Goal: Transaction & Acquisition: Download file/media

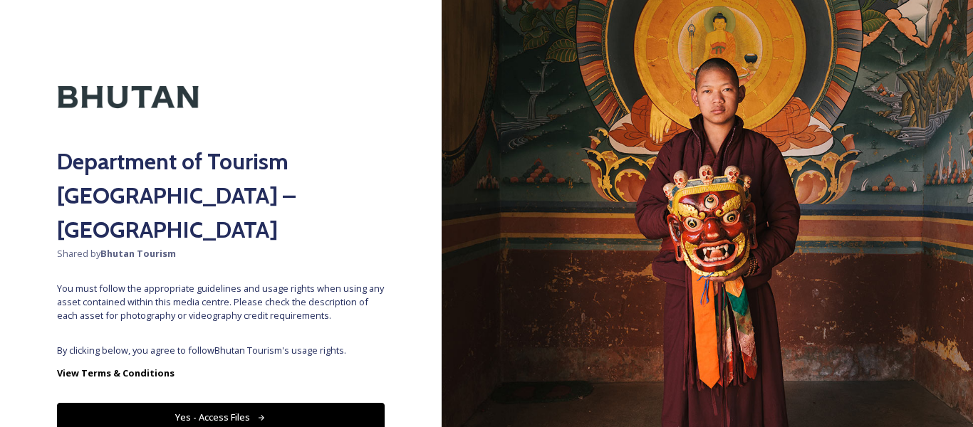
click at [257, 414] on icon at bounding box center [261, 418] width 9 height 9
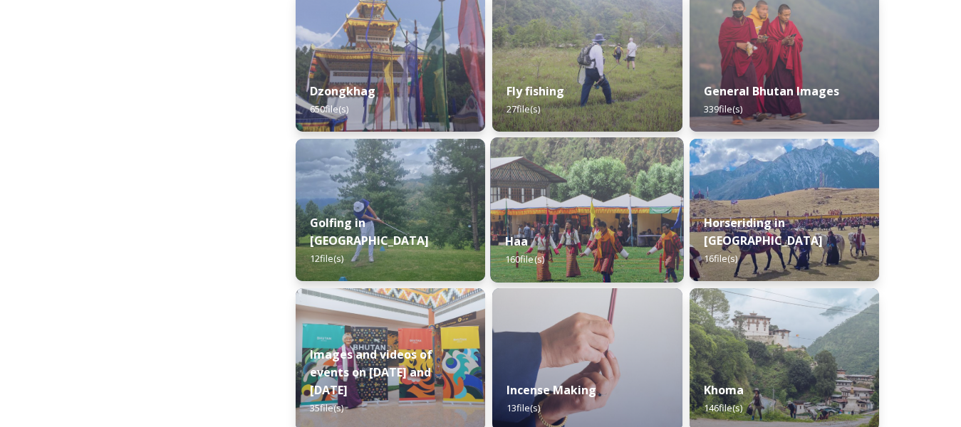
scroll to position [712, 0]
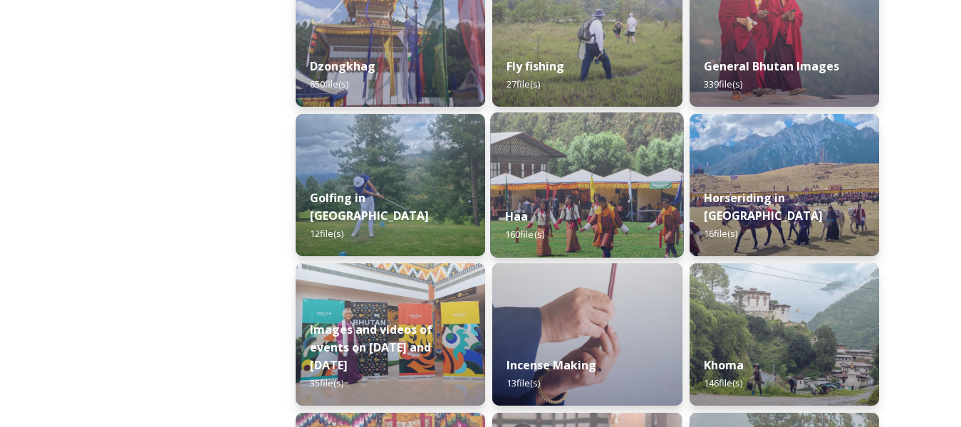
click at [562, 193] on img at bounding box center [588, 185] width 194 height 145
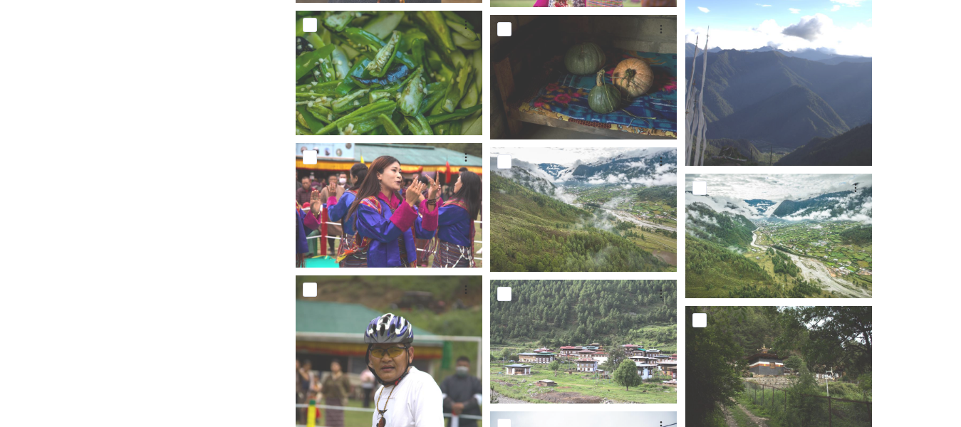
scroll to position [1852, 0]
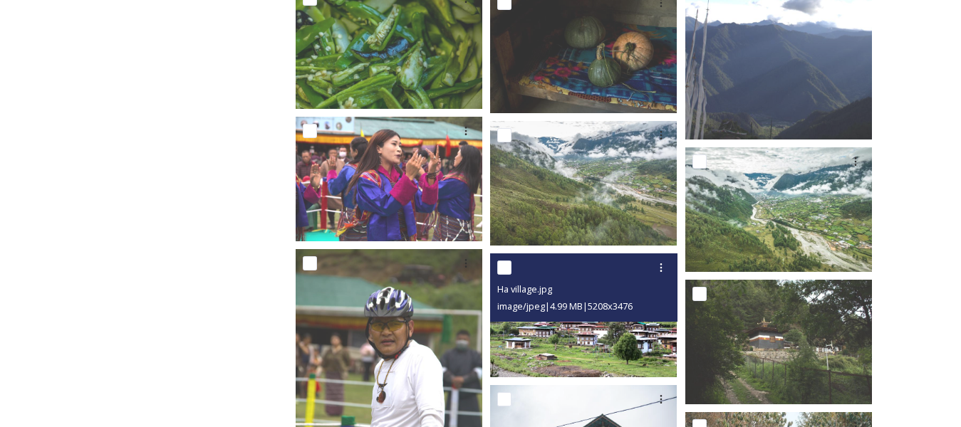
click at [620, 320] on div "Ha village.jpg image/jpeg | 4.99 MB | 5208 x 3476" at bounding box center [583, 288] width 187 height 68
click at [599, 319] on div "Ha village.jpg image/jpeg | 4.99 MB | 5208 x 3476" at bounding box center [583, 288] width 187 height 68
click at [658, 266] on icon at bounding box center [660, 267] width 11 height 11
drag, startPoint x: 634, startPoint y: 321, endPoint x: 639, endPoint y: 303, distance: 18.5
click at [639, 303] on div "View File Download" at bounding box center [644, 312] width 59 height 57
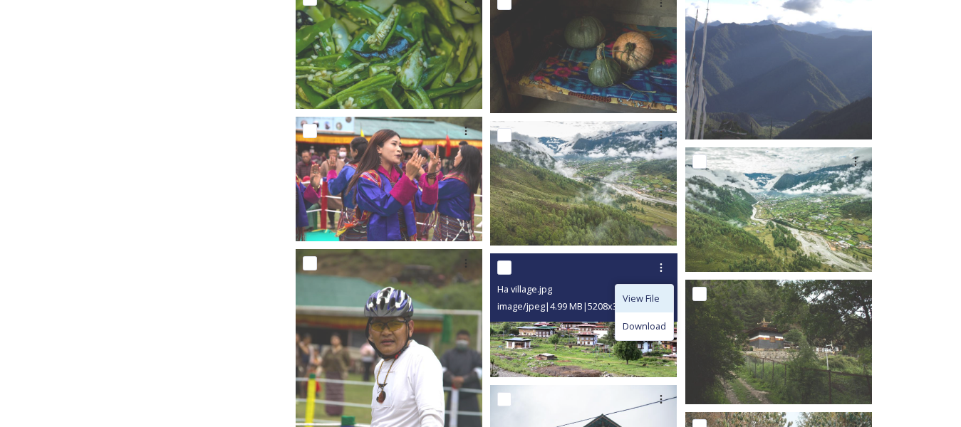
click at [630, 295] on span "View File" at bounding box center [641, 299] width 37 height 14
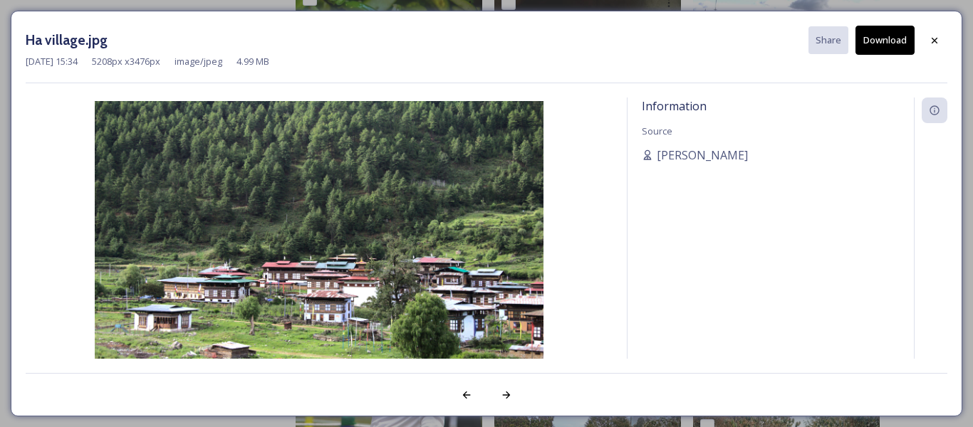
drag, startPoint x: 940, startPoint y: 42, endPoint x: 929, endPoint y: 63, distance: 23.6
click at [936, 45] on div at bounding box center [935, 41] width 26 height 26
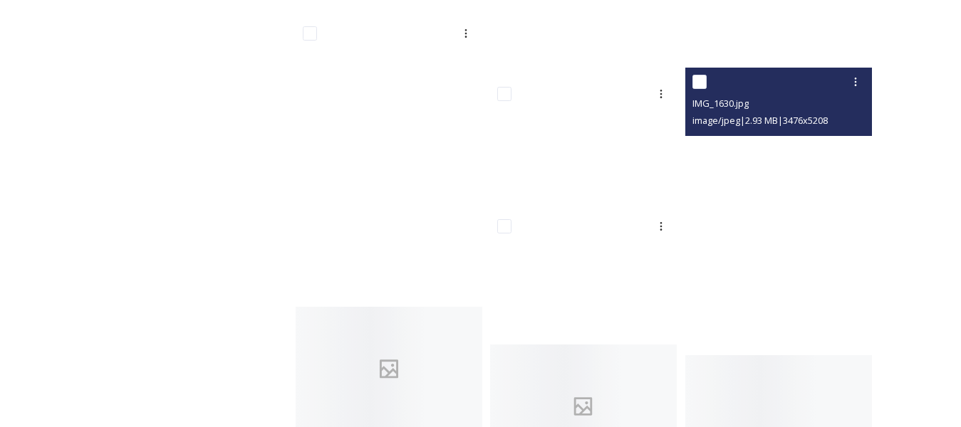
scroll to position [7123, 0]
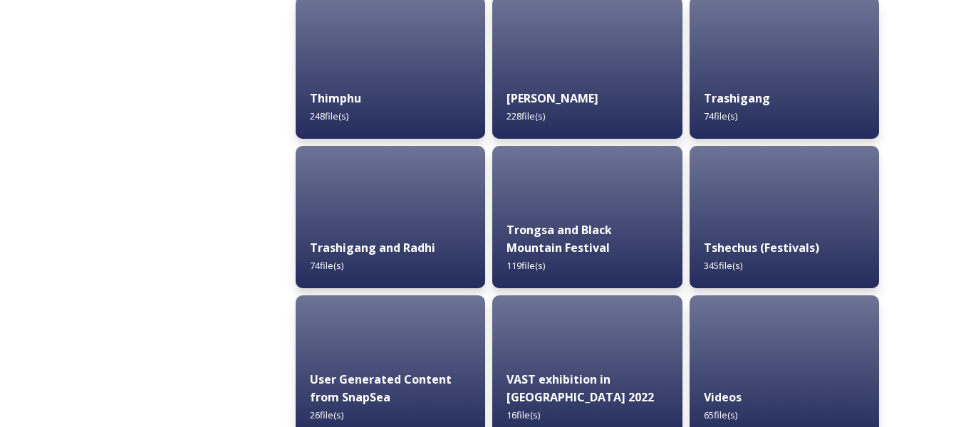
scroll to position [1710, 0]
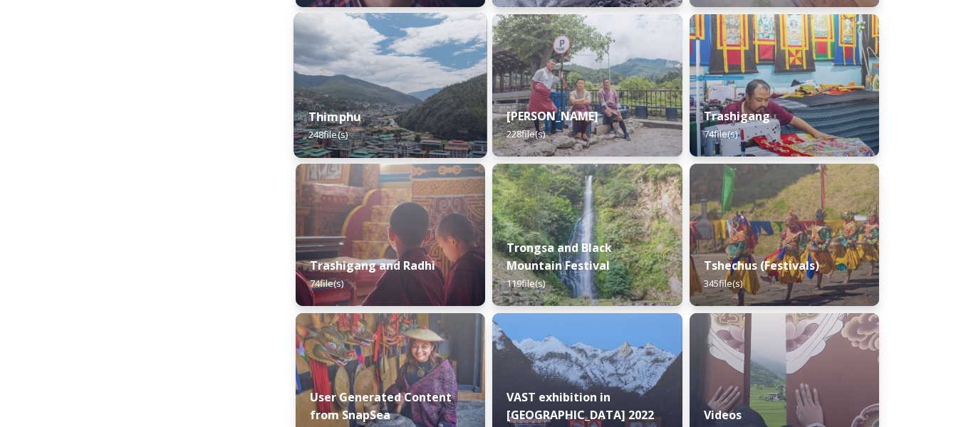
click at [368, 112] on div "Thimphu 248 file(s)" at bounding box center [390, 125] width 194 height 65
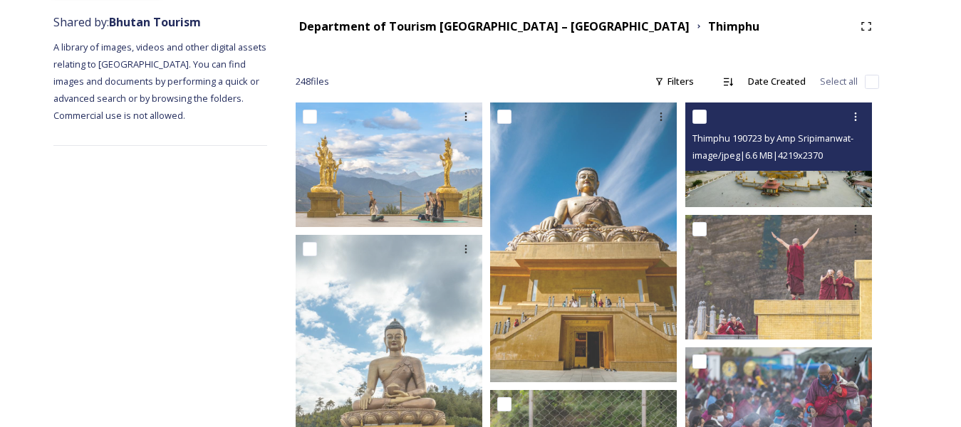
scroll to position [142, 0]
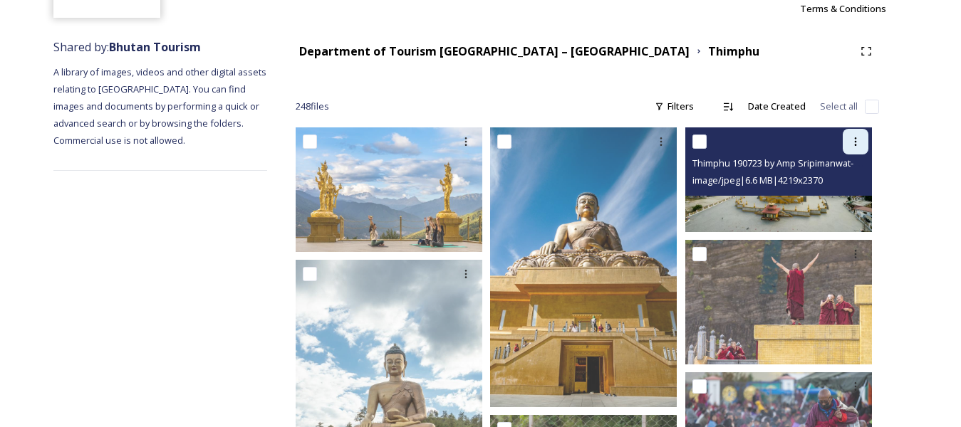
click at [855, 144] on icon at bounding box center [855, 141] width 11 height 11
click at [833, 194] on span "Download" at bounding box center [838, 201] width 43 height 14
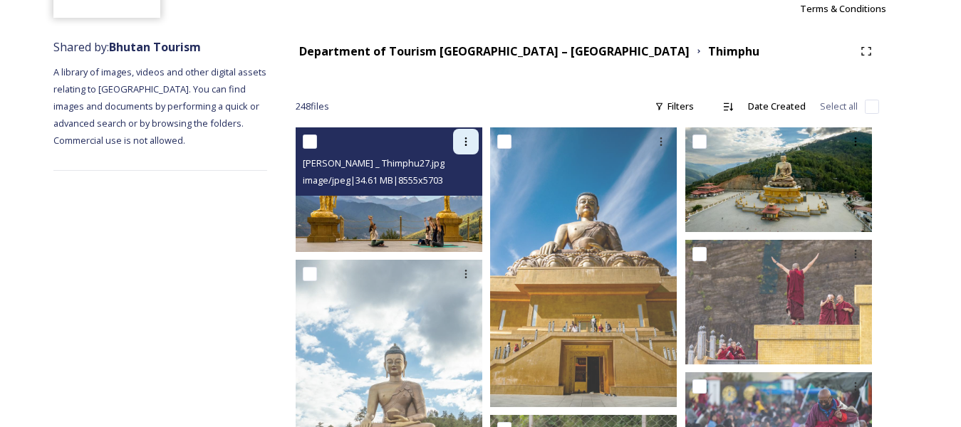
click at [465, 140] on icon at bounding box center [465, 141] width 11 height 11
click at [454, 196] on span "Download" at bounding box center [448, 201] width 43 height 14
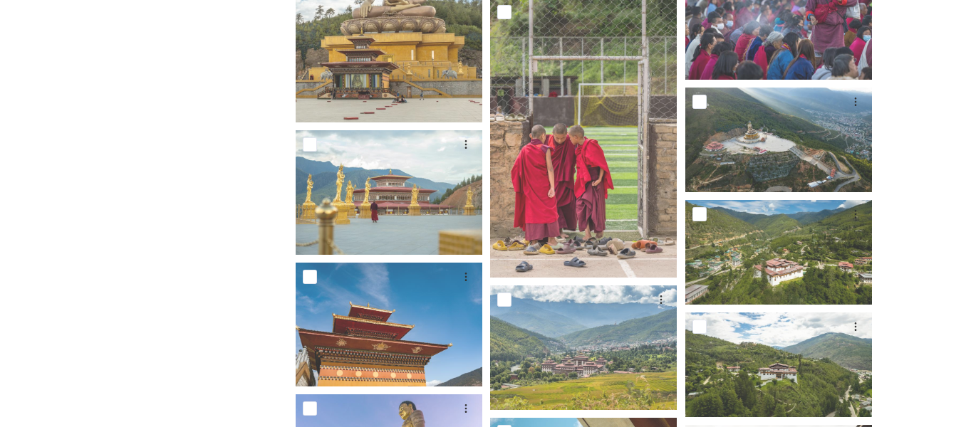
scroll to position [712, 0]
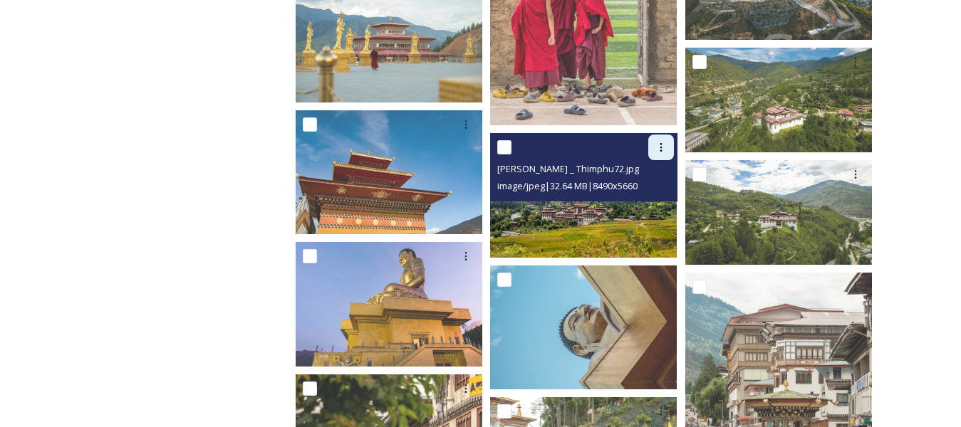
click at [660, 147] on icon at bounding box center [661, 147] width 2 height 9
click at [640, 205] on span "Download" at bounding box center [644, 206] width 43 height 14
click at [662, 147] on icon at bounding box center [660, 147] width 11 height 11
click at [635, 212] on span "Download" at bounding box center [644, 206] width 43 height 14
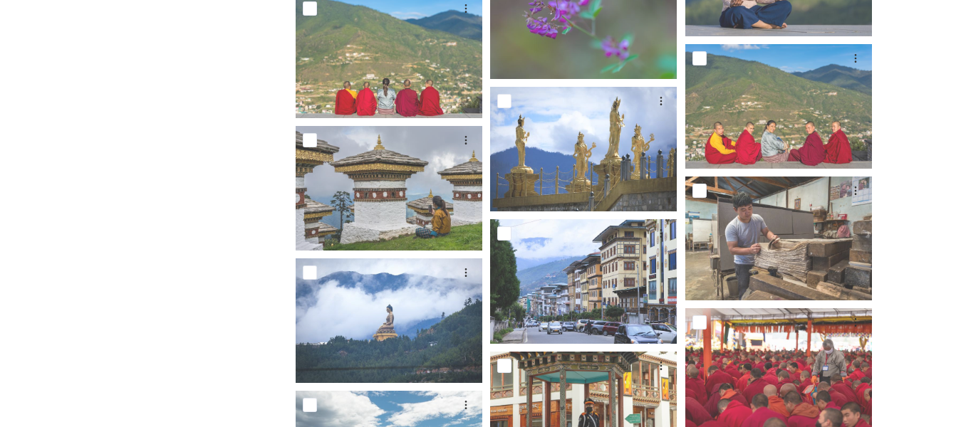
scroll to position [3205, 0]
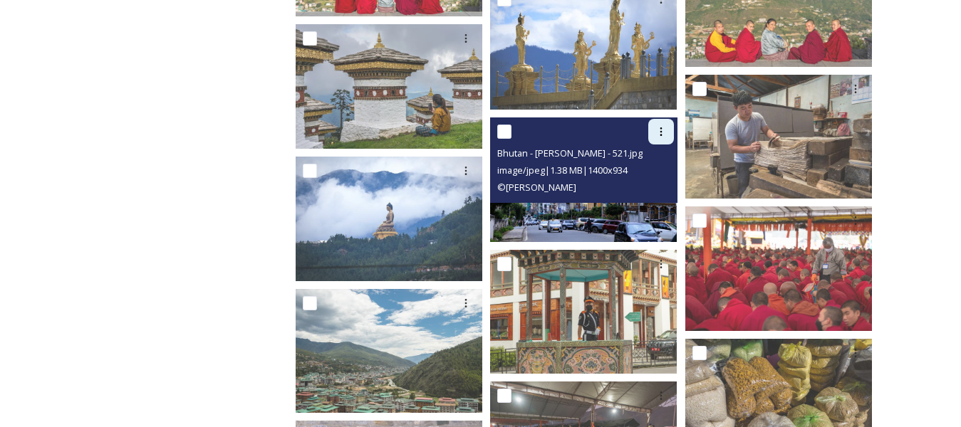
click at [664, 132] on icon at bounding box center [660, 131] width 11 height 11
click at [643, 186] on span "Download" at bounding box center [644, 191] width 43 height 14
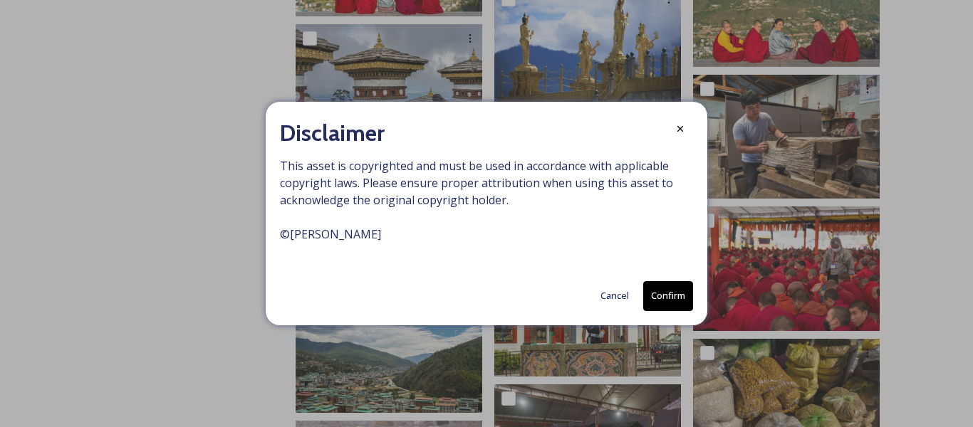
click at [666, 293] on button "Confirm" at bounding box center [668, 295] width 50 height 29
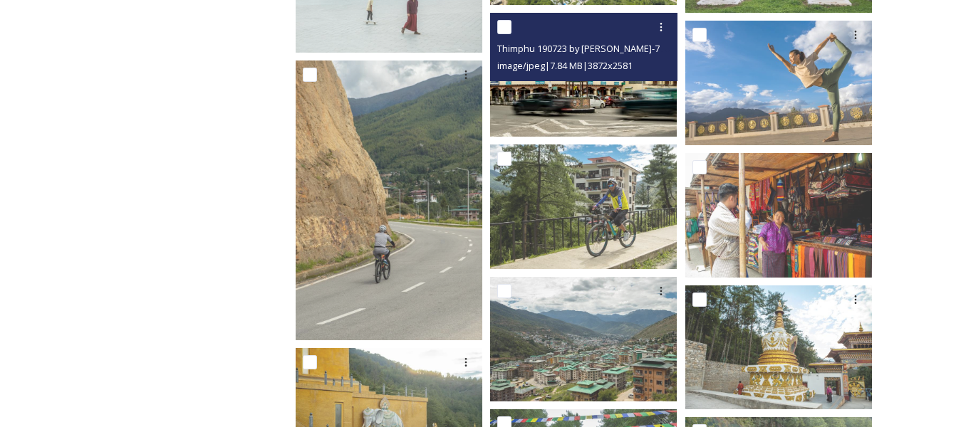
scroll to position [6696, 0]
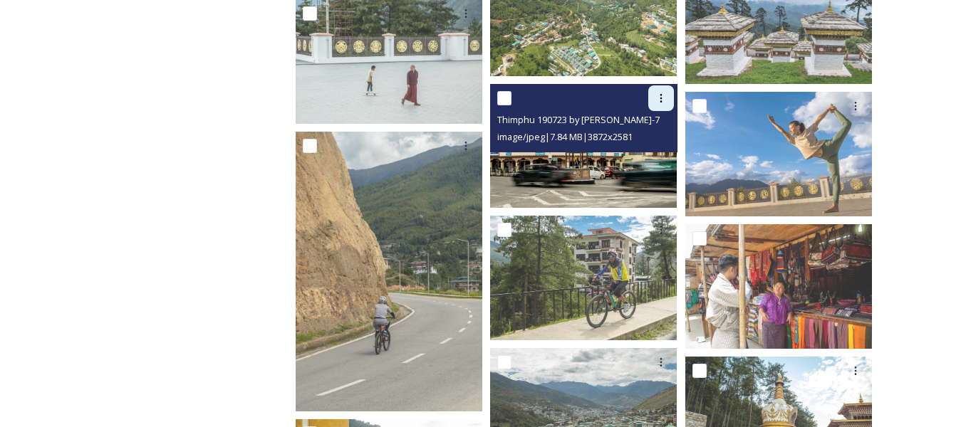
click at [655, 98] on icon at bounding box center [660, 98] width 11 height 11
click at [646, 156] on span "Download" at bounding box center [644, 157] width 43 height 14
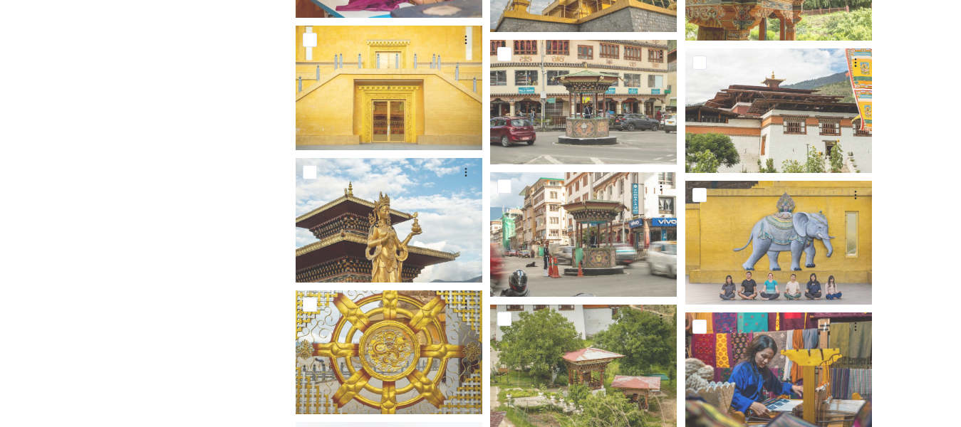
scroll to position [8334, 0]
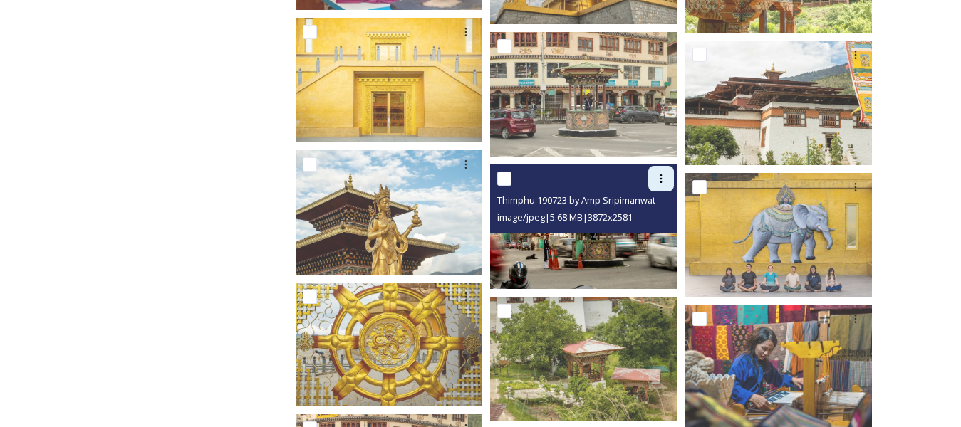
click at [662, 182] on icon at bounding box center [660, 178] width 11 height 11
click at [639, 242] on span "Download" at bounding box center [644, 238] width 43 height 14
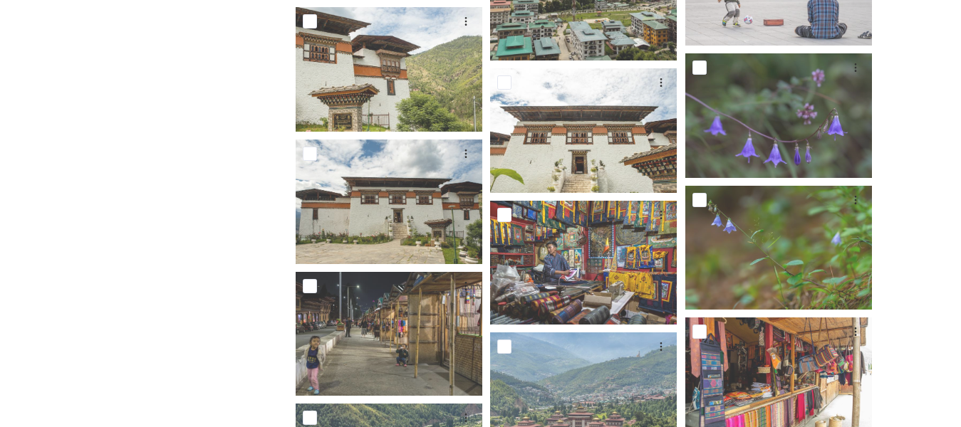
scroll to position [9545, 0]
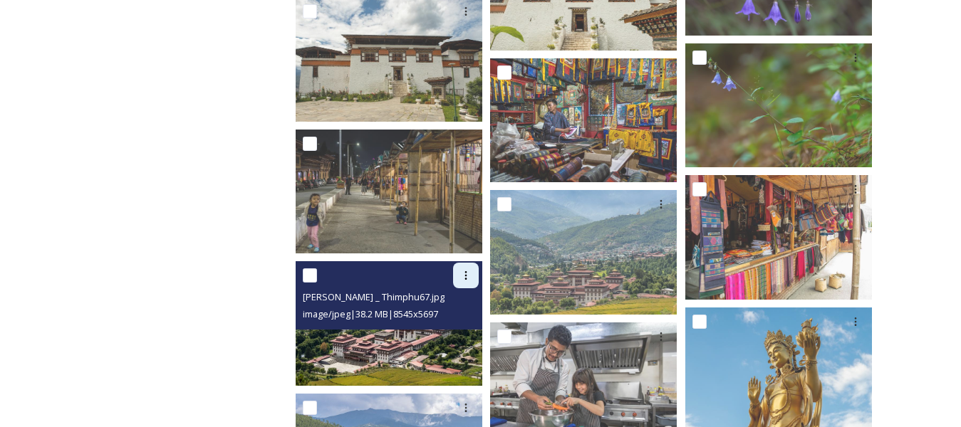
click at [467, 277] on icon at bounding box center [465, 275] width 11 height 11
click at [451, 333] on span "Download" at bounding box center [448, 335] width 43 height 14
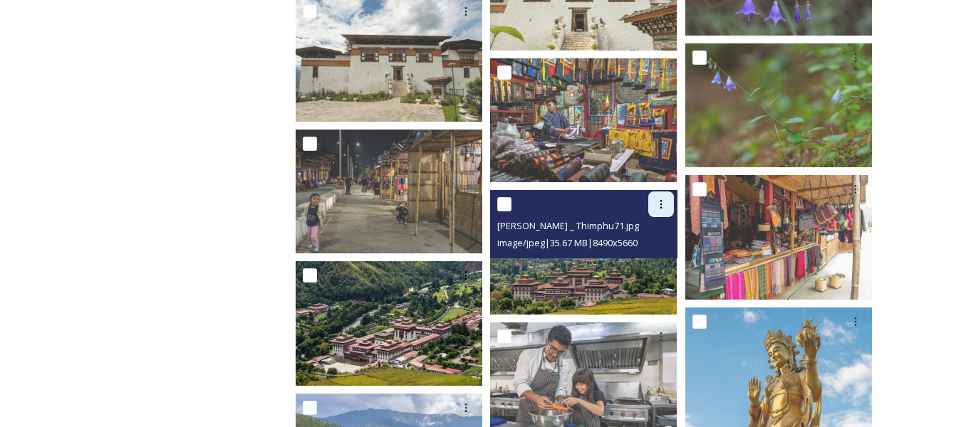
click at [658, 208] on icon at bounding box center [660, 204] width 11 height 11
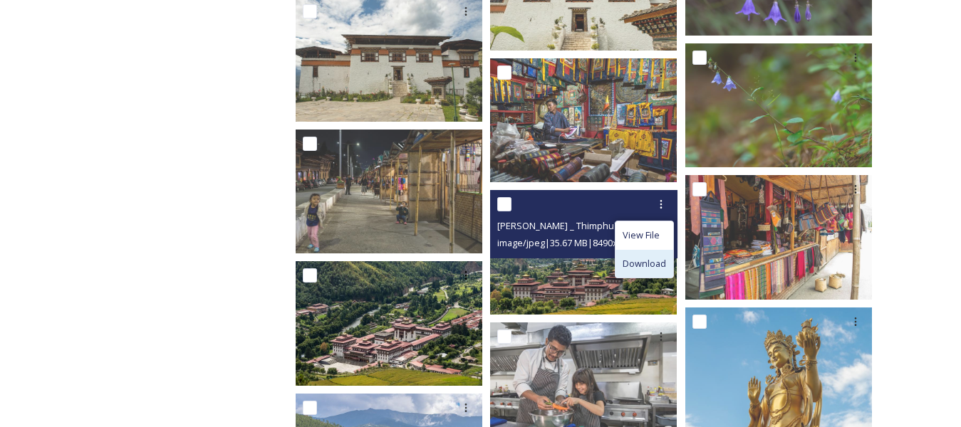
click at [635, 260] on span "Download" at bounding box center [644, 264] width 43 height 14
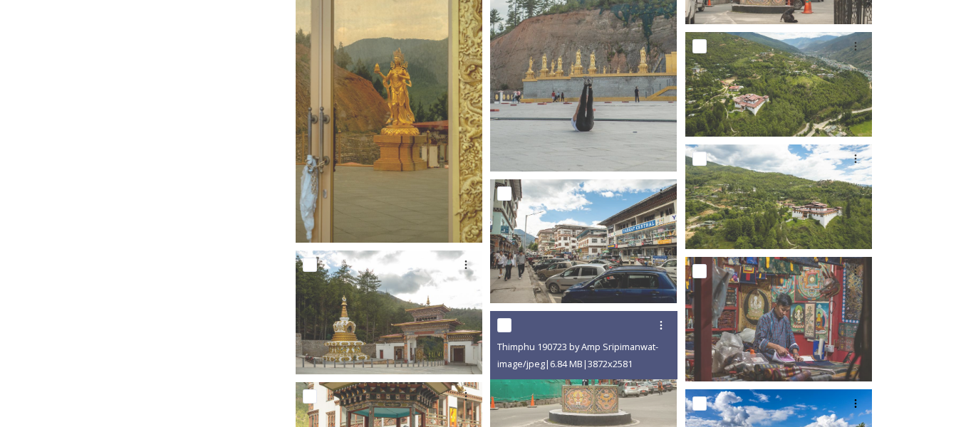
scroll to position [11041, 0]
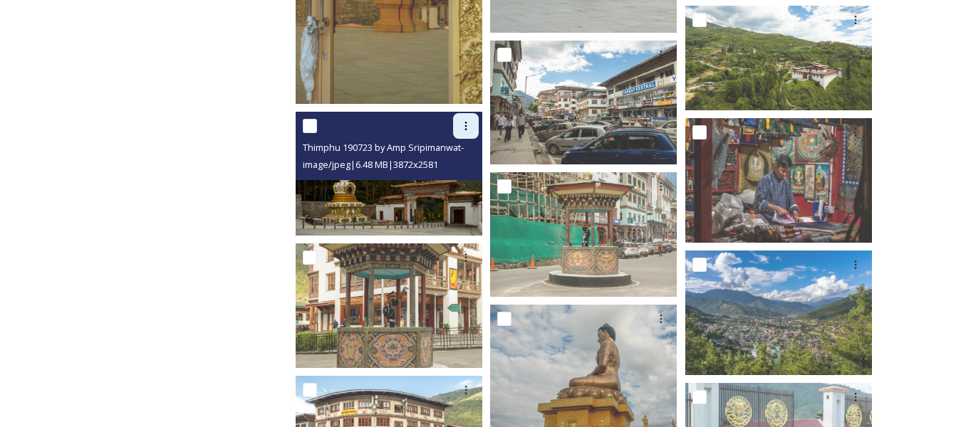
click at [472, 130] on icon at bounding box center [465, 125] width 11 height 11
click at [444, 184] on span "Download" at bounding box center [448, 185] width 43 height 14
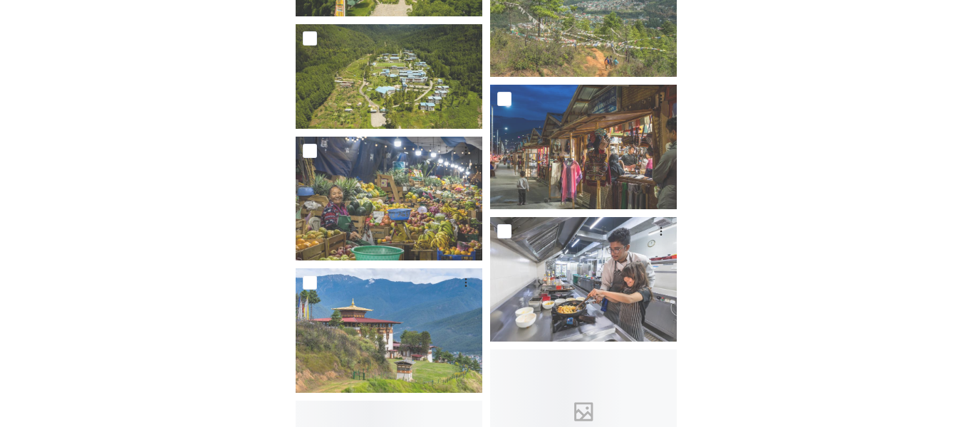
scroll to position [12038, 0]
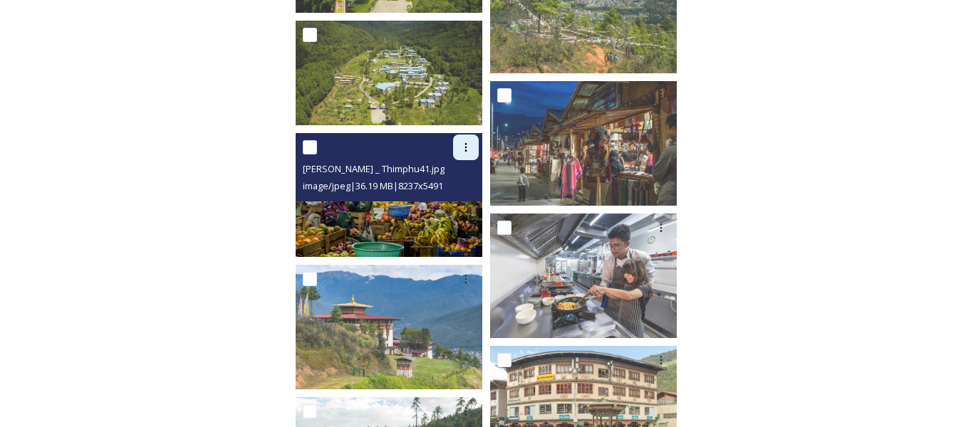
click at [466, 143] on icon at bounding box center [466, 147] width 2 height 9
click at [457, 201] on span "Download" at bounding box center [448, 206] width 43 height 14
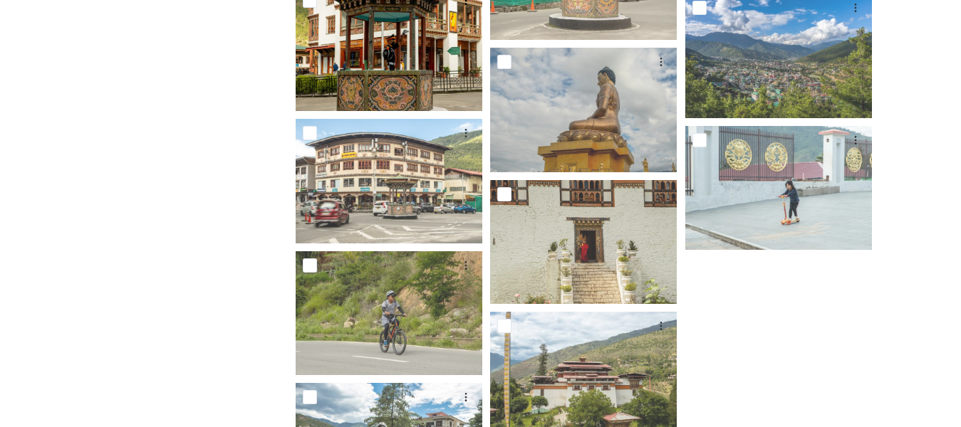
scroll to position [11167, 0]
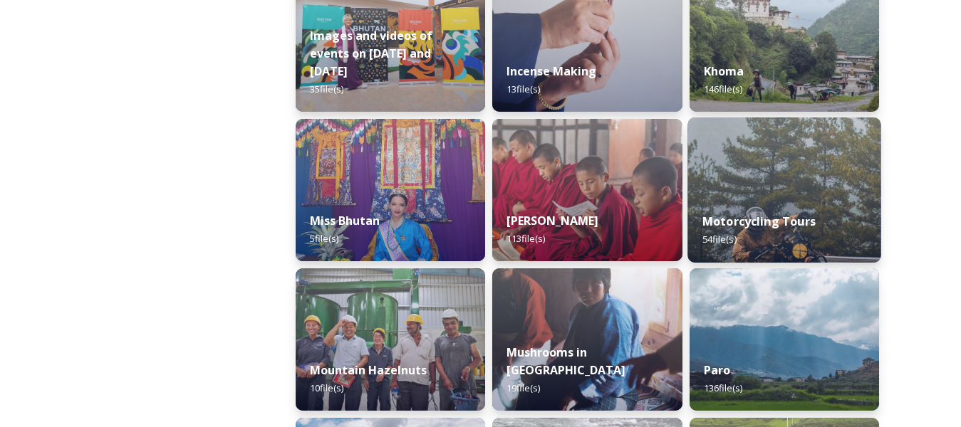
scroll to position [1068, 0]
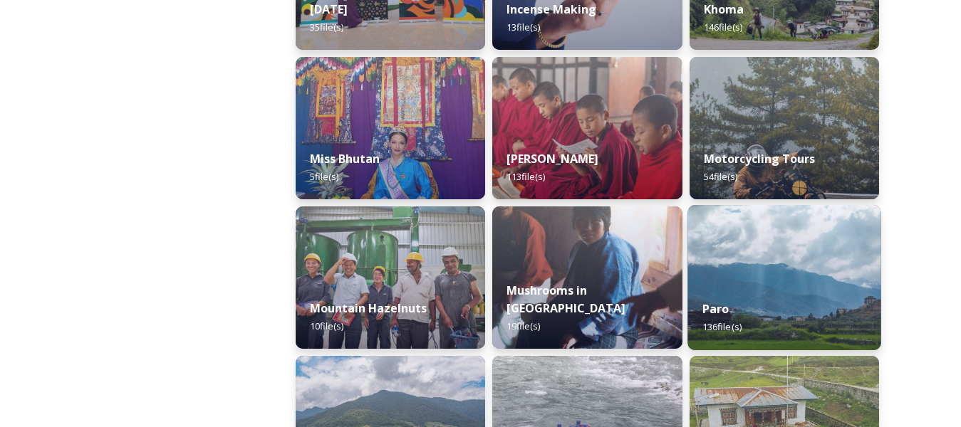
click at [781, 261] on img at bounding box center [784, 277] width 194 height 145
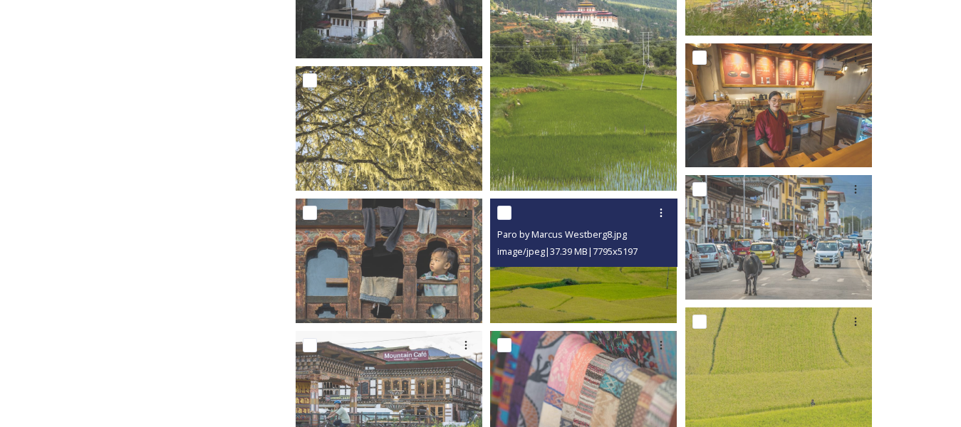
scroll to position [499, 0]
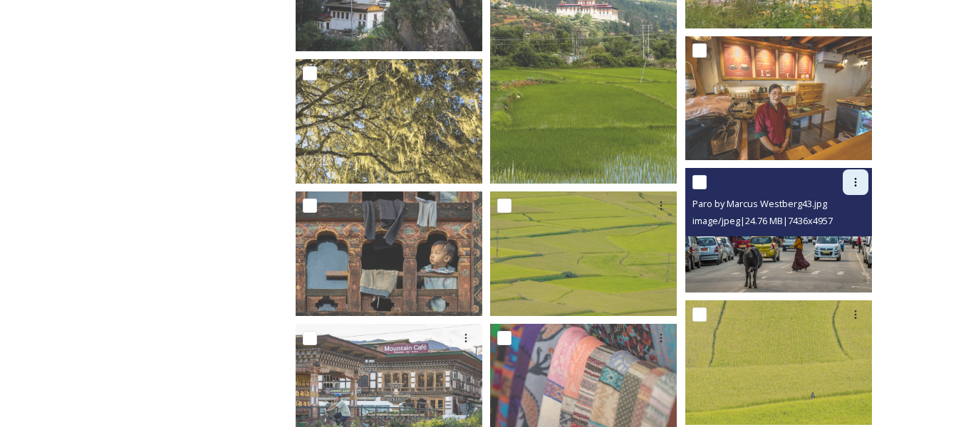
click at [865, 184] on div at bounding box center [856, 183] width 26 height 26
click at [834, 245] on span "Download" at bounding box center [838, 241] width 43 height 14
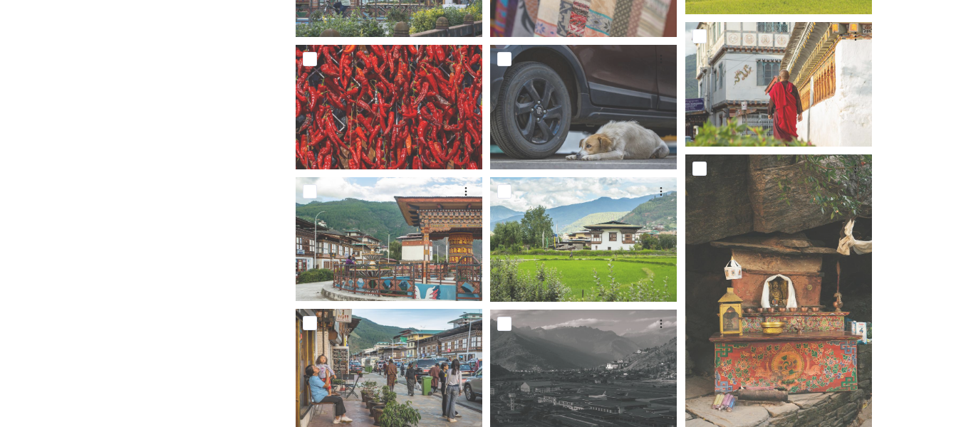
scroll to position [997, 0]
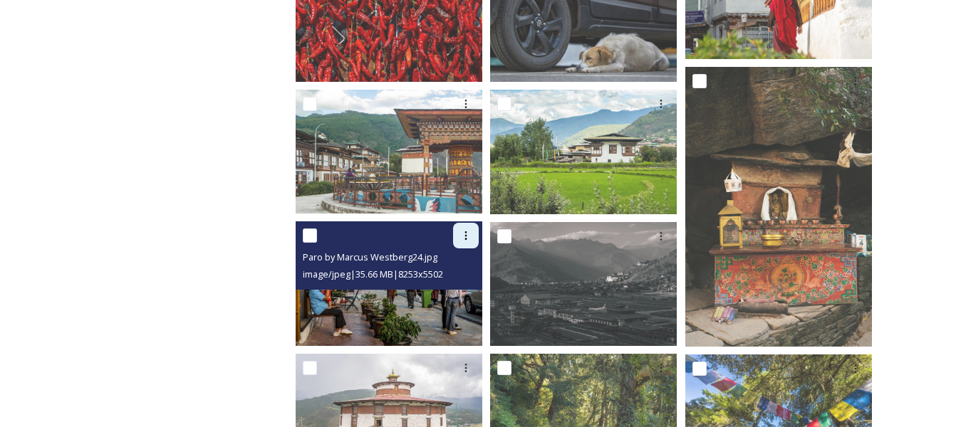
click at [462, 234] on icon at bounding box center [465, 235] width 11 height 11
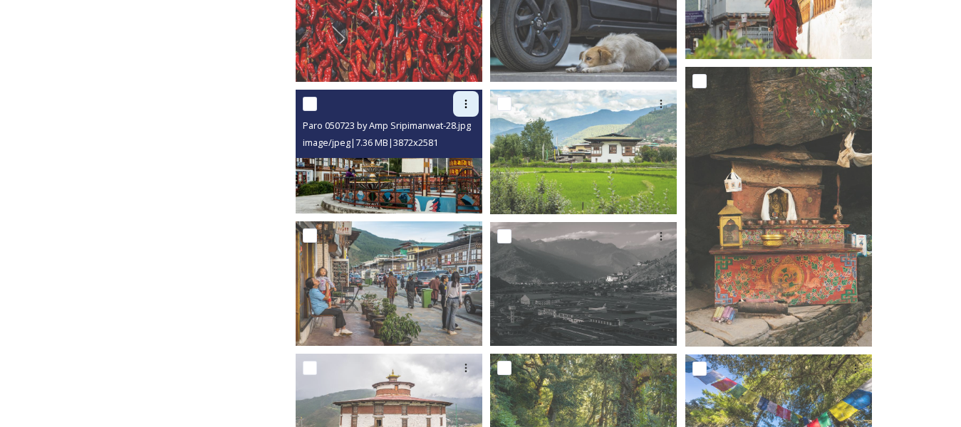
click at [464, 105] on icon at bounding box center [465, 103] width 11 height 11
click at [450, 164] on span "Download" at bounding box center [448, 163] width 43 height 14
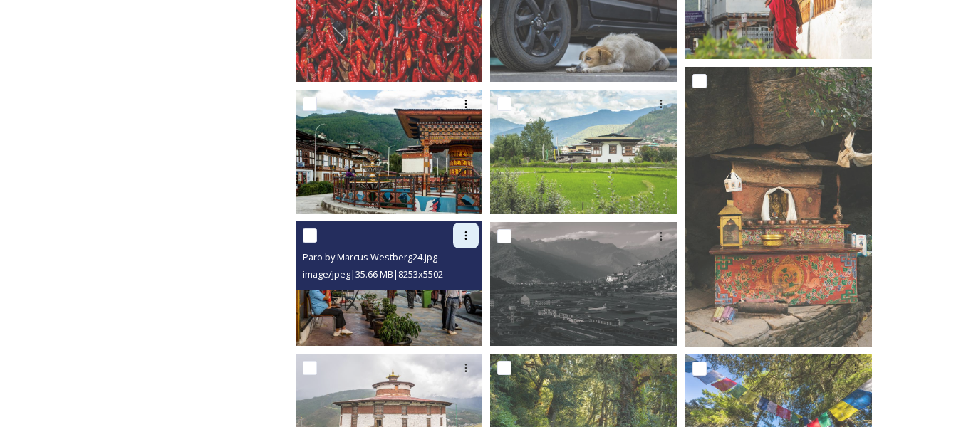
click at [469, 238] on icon at bounding box center [465, 235] width 11 height 11
click at [432, 289] on span "Download" at bounding box center [448, 295] width 43 height 14
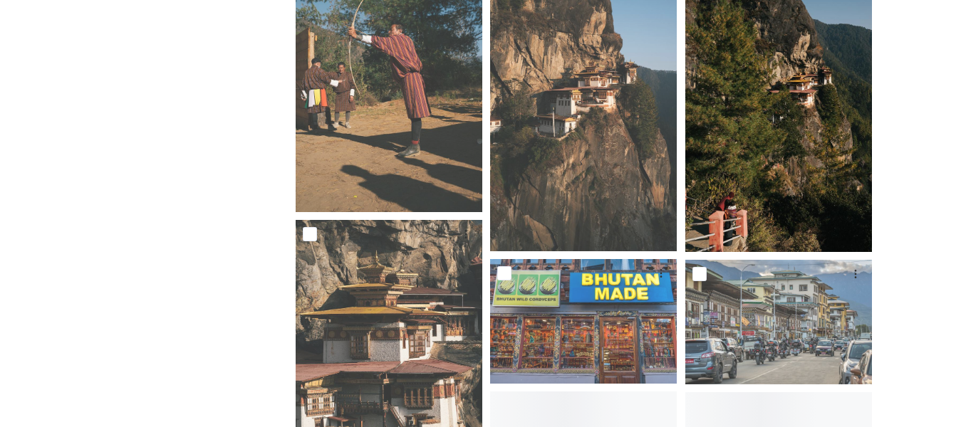
scroll to position [5414, 0]
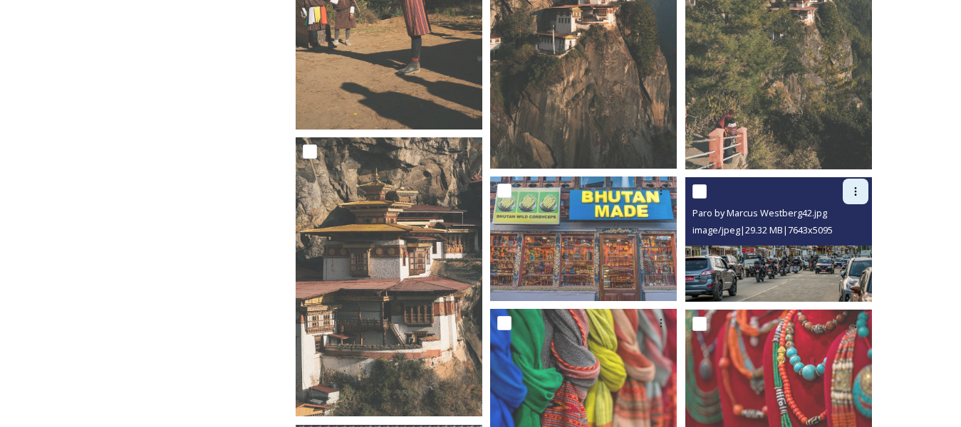
click at [856, 199] on div at bounding box center [856, 192] width 26 height 26
click at [831, 253] on span "Download" at bounding box center [838, 251] width 43 height 14
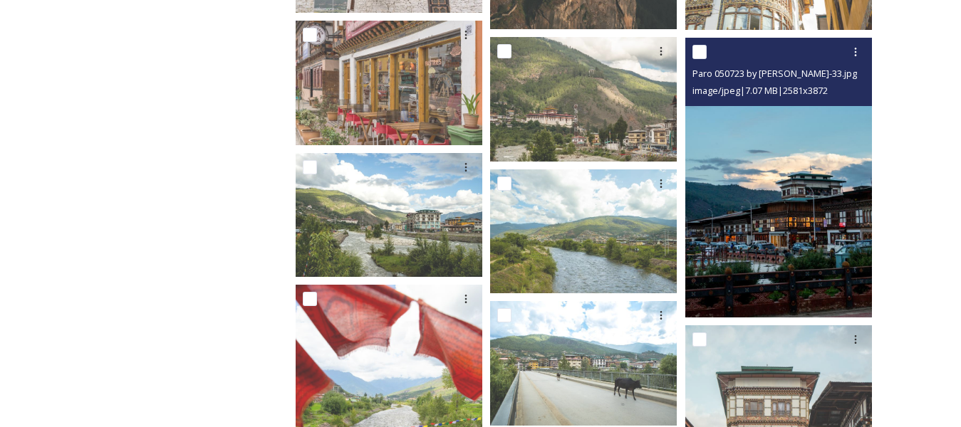
scroll to position [6312, 0]
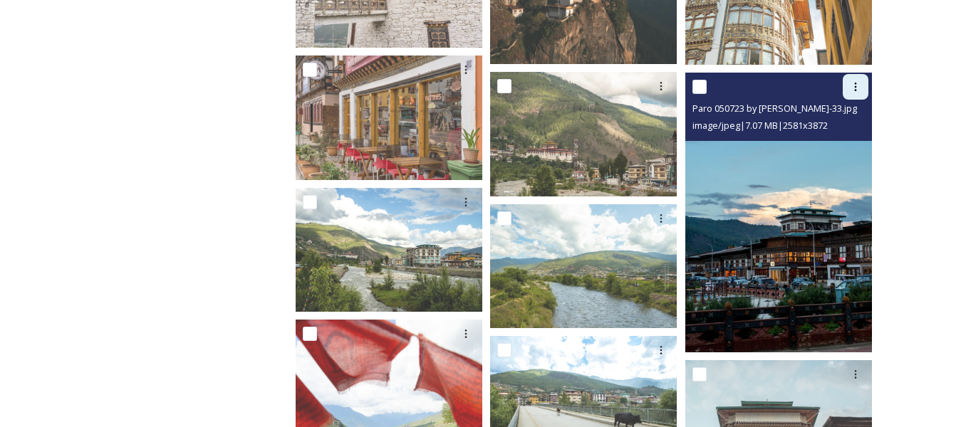
click at [861, 89] on div at bounding box center [856, 87] width 26 height 26
drag, startPoint x: 821, startPoint y: 146, endPoint x: 804, endPoint y: 149, distance: 17.3
click at [820, 146] on span "Download" at bounding box center [838, 146] width 43 height 14
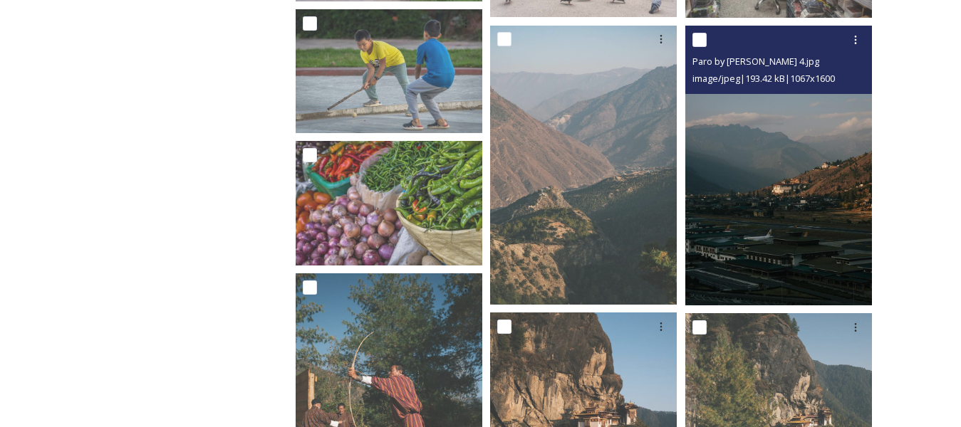
scroll to position [4887, 0]
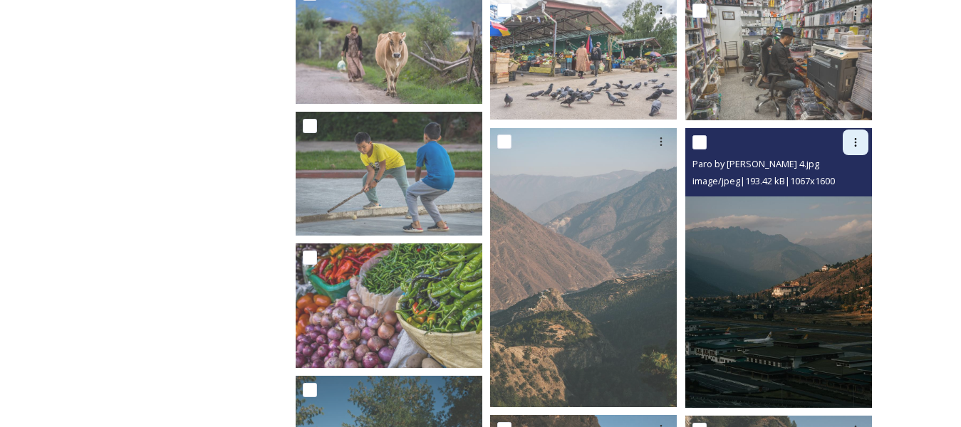
click at [855, 142] on icon at bounding box center [855, 142] width 11 height 11
click at [817, 202] on span "Download" at bounding box center [838, 201] width 43 height 14
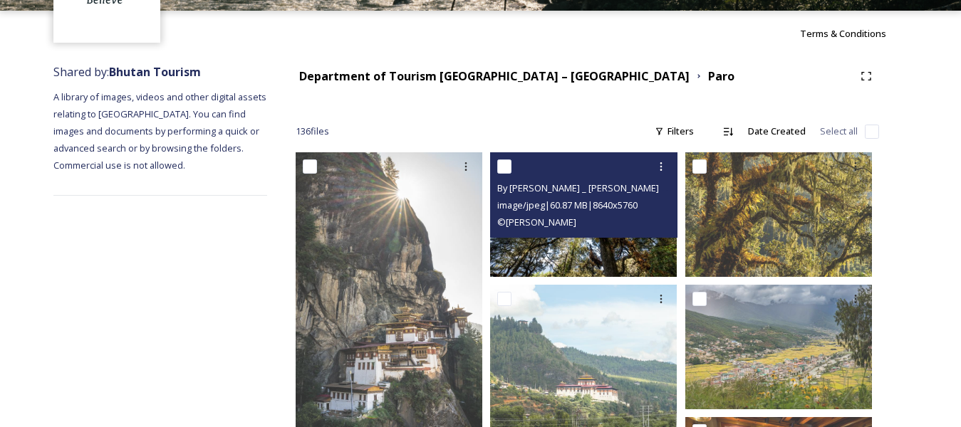
scroll to position [115, 0]
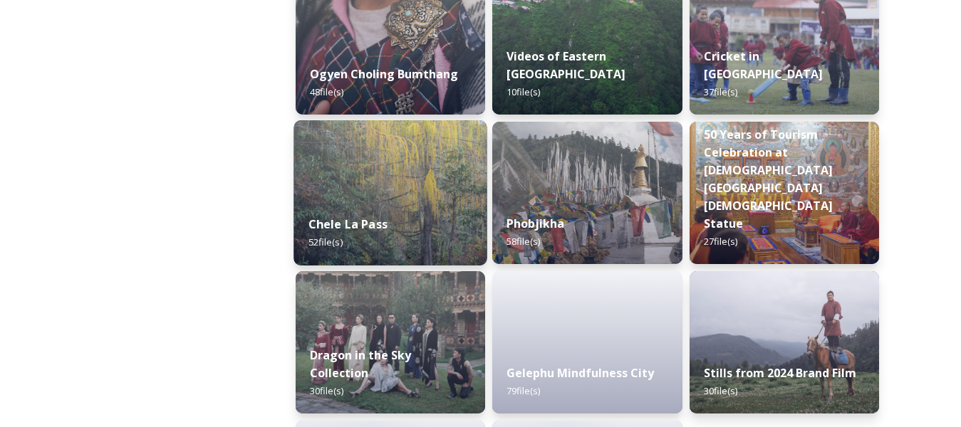
scroll to position [2351, 0]
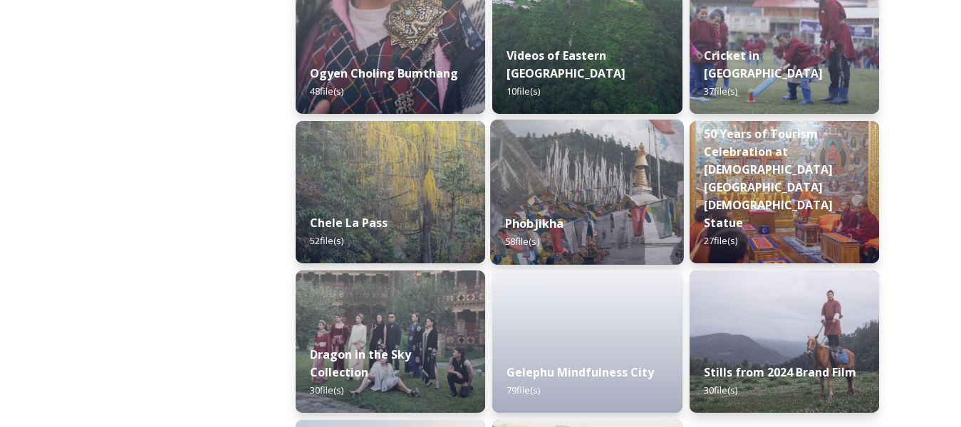
click at [595, 202] on div "Phobjikha 58 file(s)" at bounding box center [588, 232] width 194 height 65
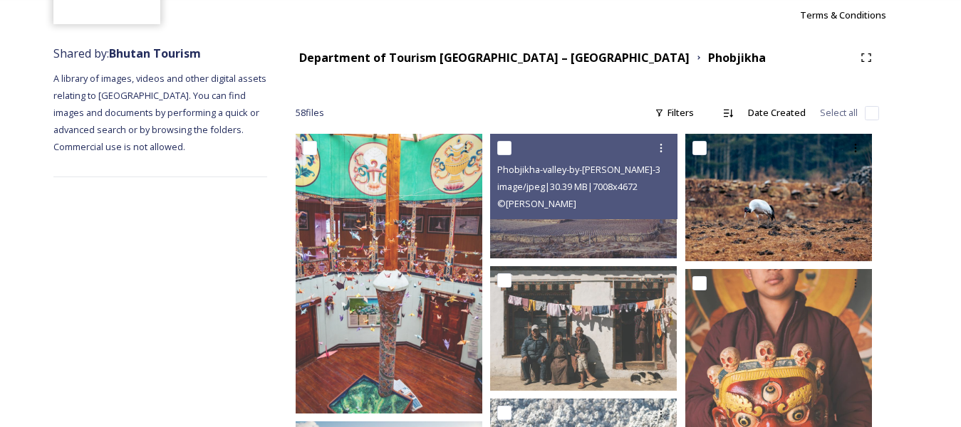
scroll to position [142, 0]
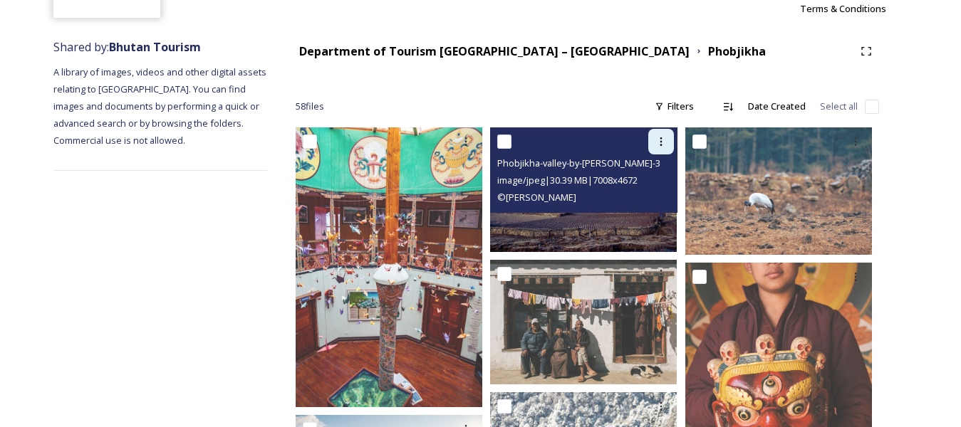
click at [661, 146] on icon at bounding box center [661, 141] width 2 height 9
click at [633, 201] on span "Download" at bounding box center [644, 201] width 43 height 14
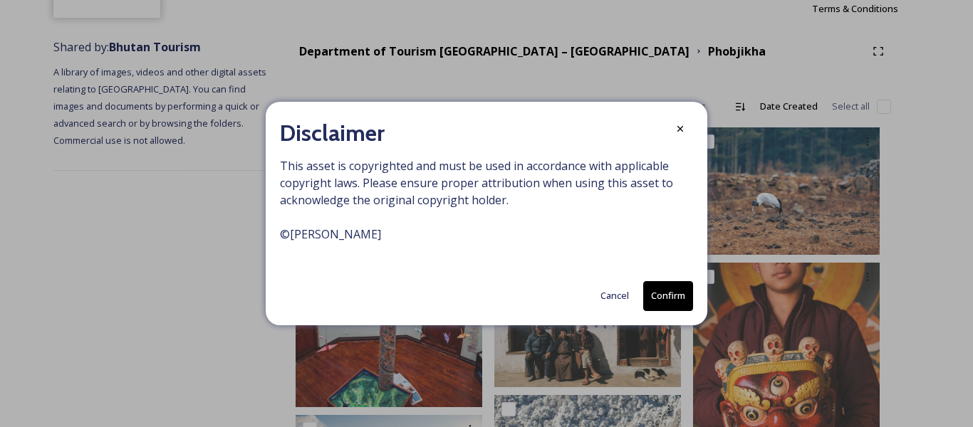
click at [650, 297] on button "Confirm" at bounding box center [668, 295] width 50 height 29
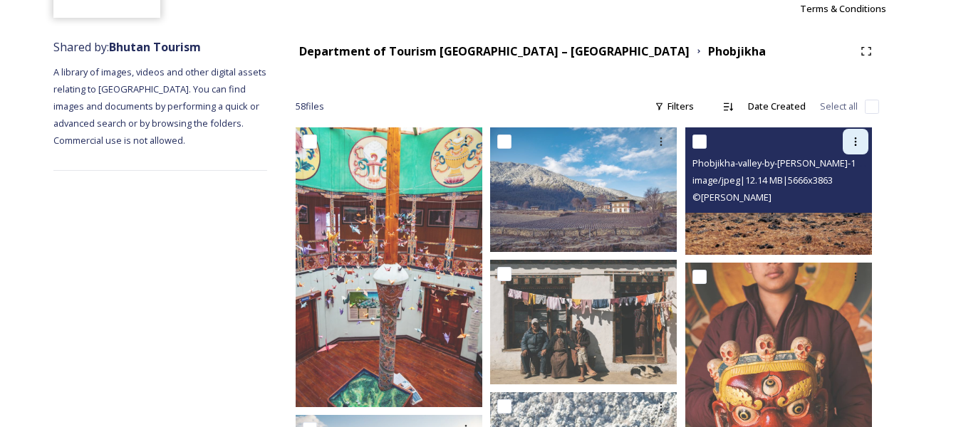
click at [853, 146] on icon at bounding box center [855, 141] width 11 height 11
click at [827, 193] on div "Download" at bounding box center [839, 201] width 58 height 28
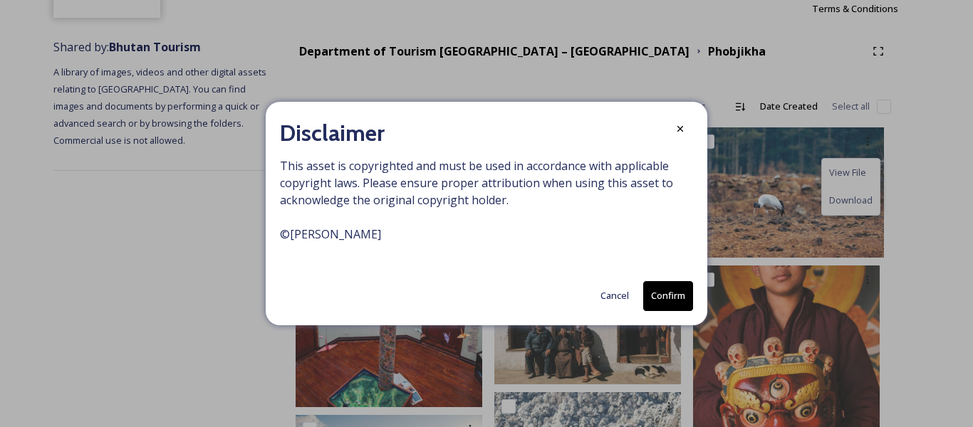
click at [665, 299] on button "Confirm" at bounding box center [668, 295] width 50 height 29
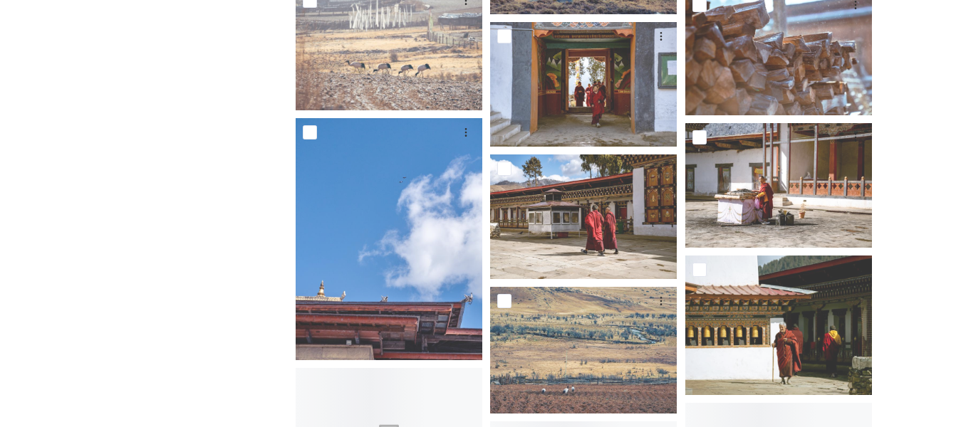
scroll to position [1638, 0]
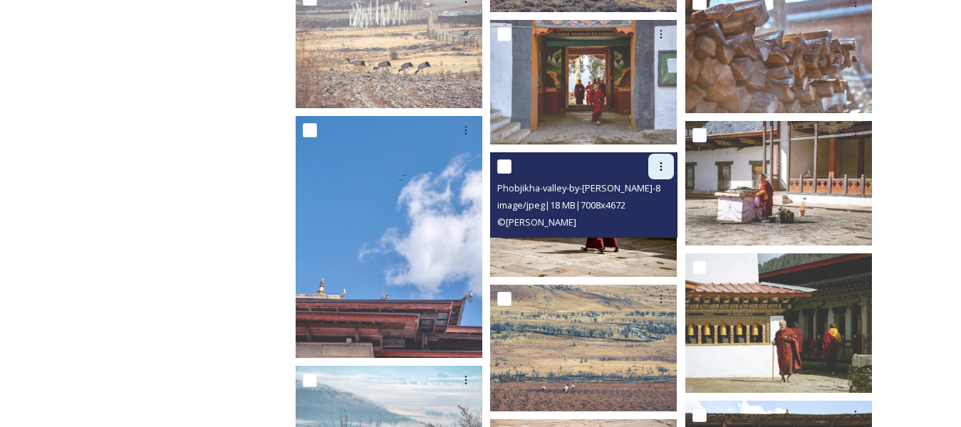
click at [671, 170] on div at bounding box center [661, 167] width 26 height 26
click at [645, 217] on div "Download" at bounding box center [644, 226] width 58 height 28
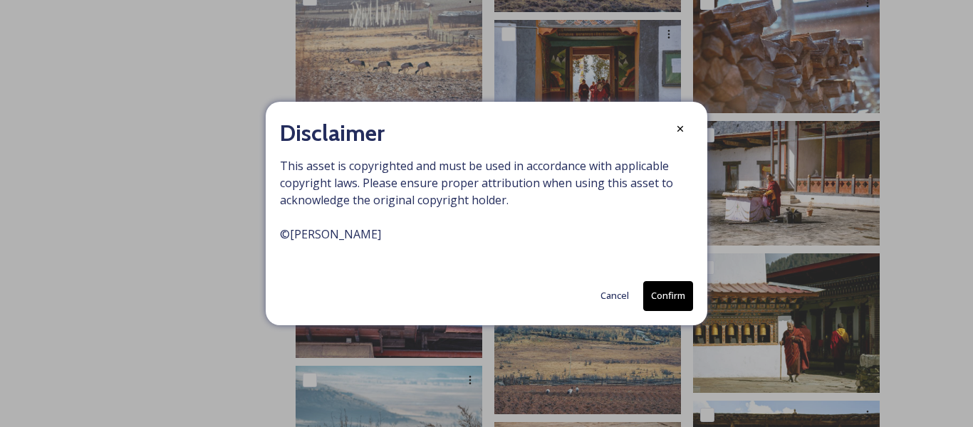
click at [664, 291] on button "Confirm" at bounding box center [668, 295] width 50 height 29
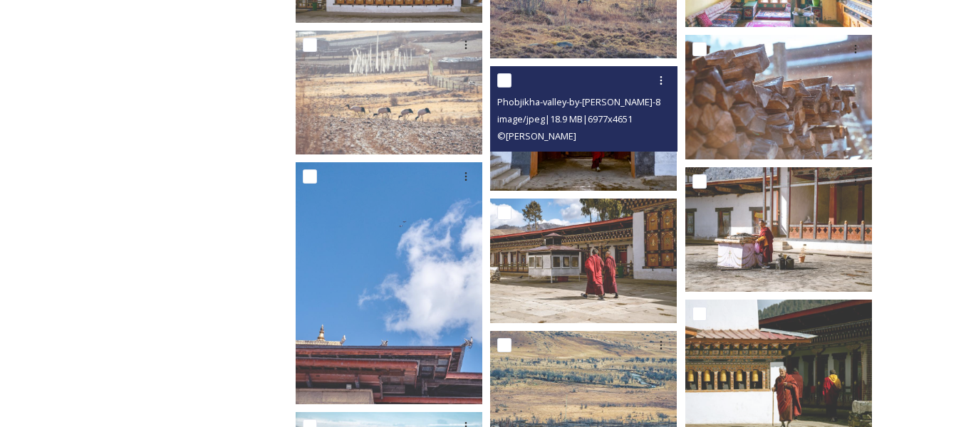
scroll to position [1567, 0]
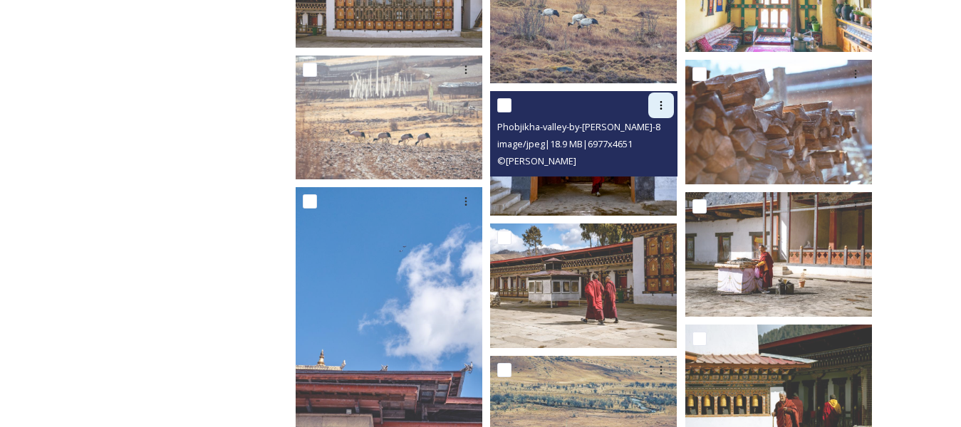
click at [660, 99] on div at bounding box center [661, 106] width 26 height 26
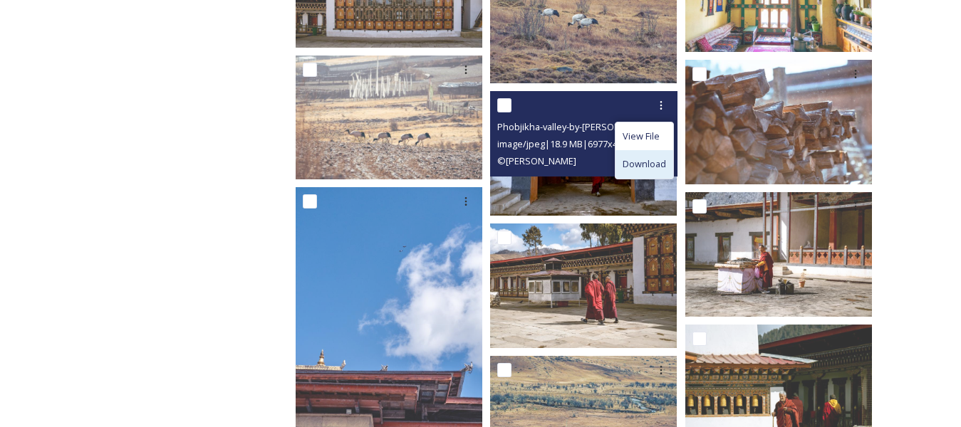
click at [635, 159] on span "Download" at bounding box center [644, 164] width 43 height 14
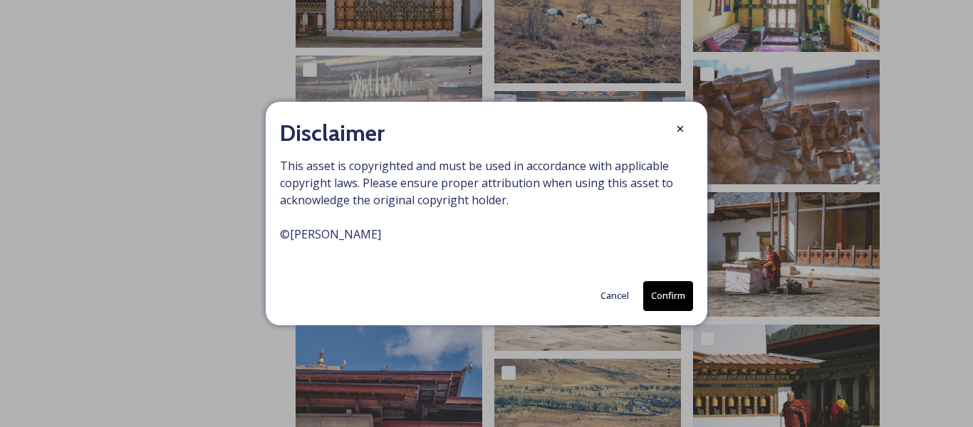
click at [660, 294] on button "Confirm" at bounding box center [668, 295] width 50 height 29
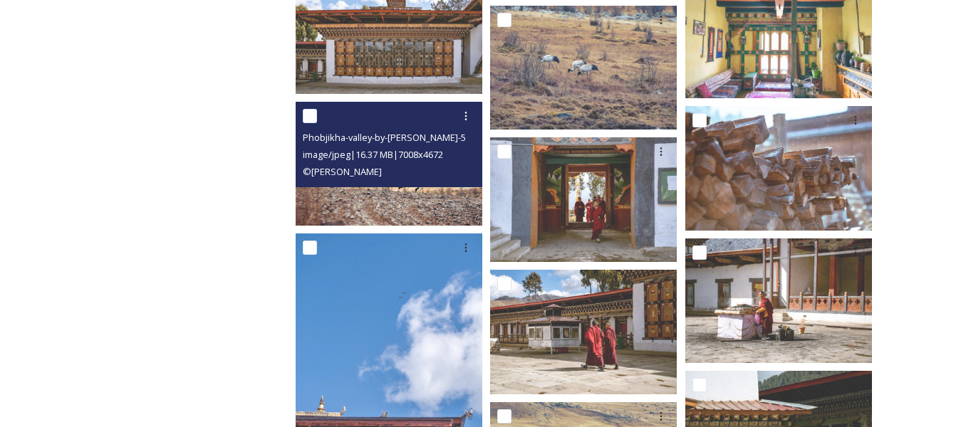
scroll to position [1496, 0]
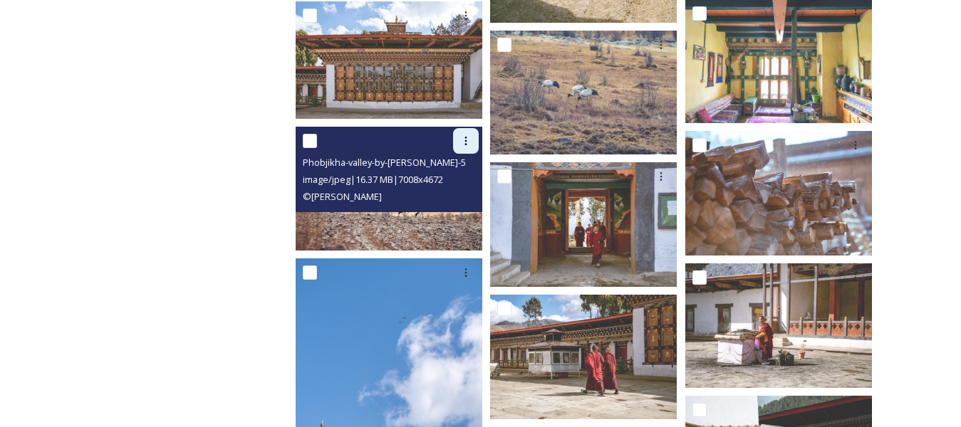
click at [469, 141] on icon at bounding box center [465, 140] width 11 height 11
drag, startPoint x: 421, startPoint y: 197, endPoint x: 447, endPoint y: 204, distance: 26.4
click at [447, 204] on div "© [PERSON_NAME]" at bounding box center [391, 196] width 176 height 17
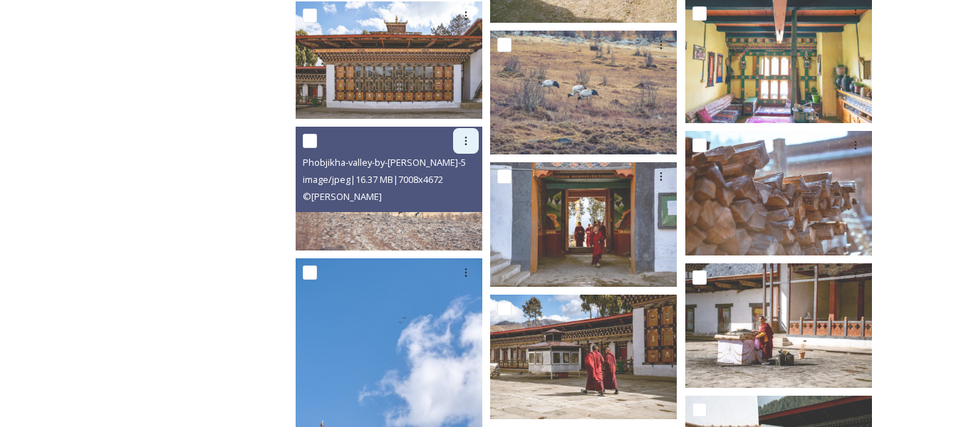
click at [467, 142] on icon at bounding box center [465, 140] width 11 height 11
click at [447, 202] on span "Download" at bounding box center [448, 200] width 43 height 14
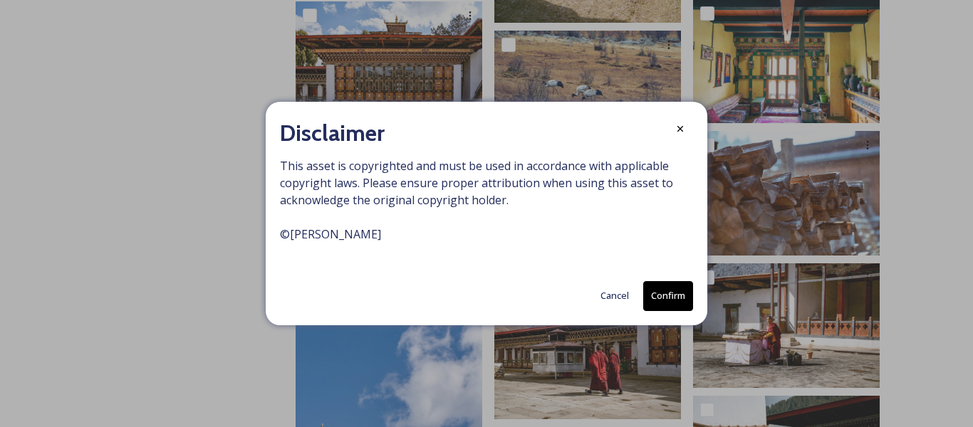
click at [647, 296] on button "Confirm" at bounding box center [668, 295] width 50 height 29
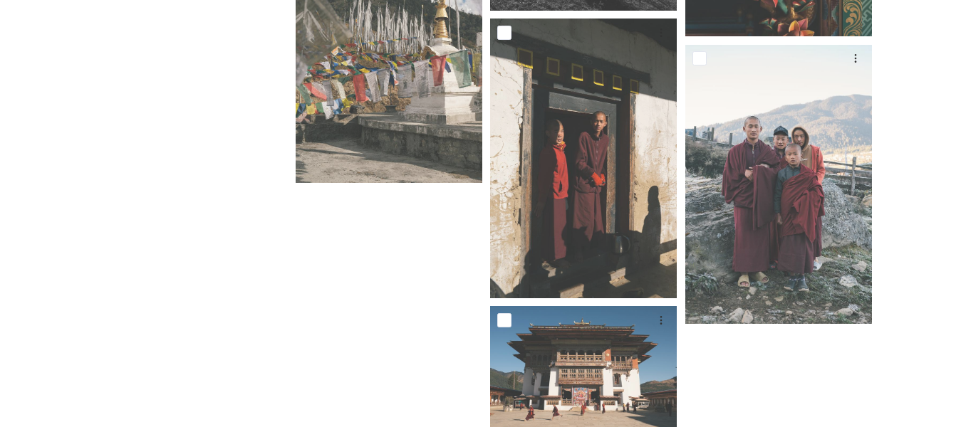
scroll to position [3733, 0]
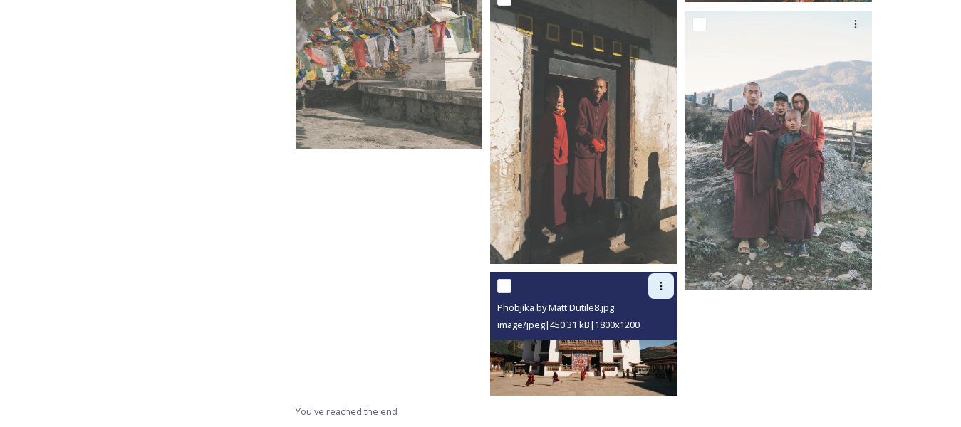
click at [665, 287] on icon at bounding box center [660, 286] width 11 height 11
click at [648, 337] on div "Download" at bounding box center [644, 345] width 58 height 28
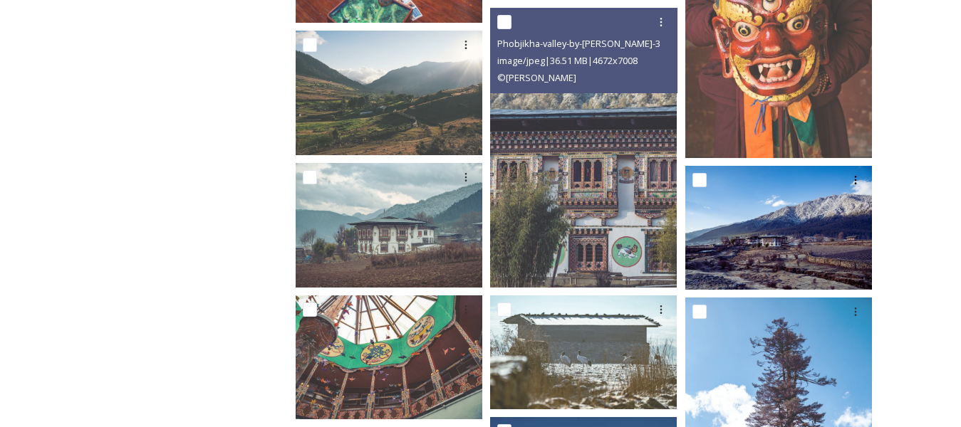
scroll to position [539, 0]
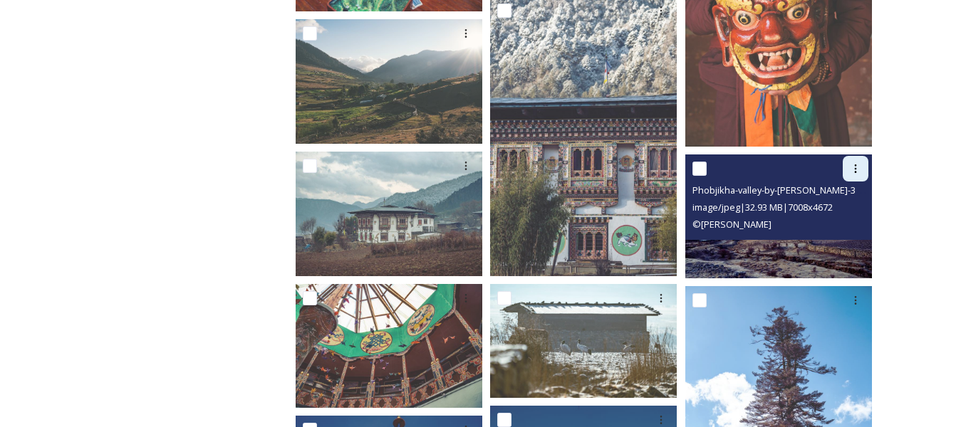
click at [853, 167] on icon at bounding box center [855, 168] width 11 height 11
drag, startPoint x: 831, startPoint y: 217, endPoint x: 831, endPoint y: 227, distance: 10.7
click at [831, 227] on div "Download" at bounding box center [839, 228] width 58 height 28
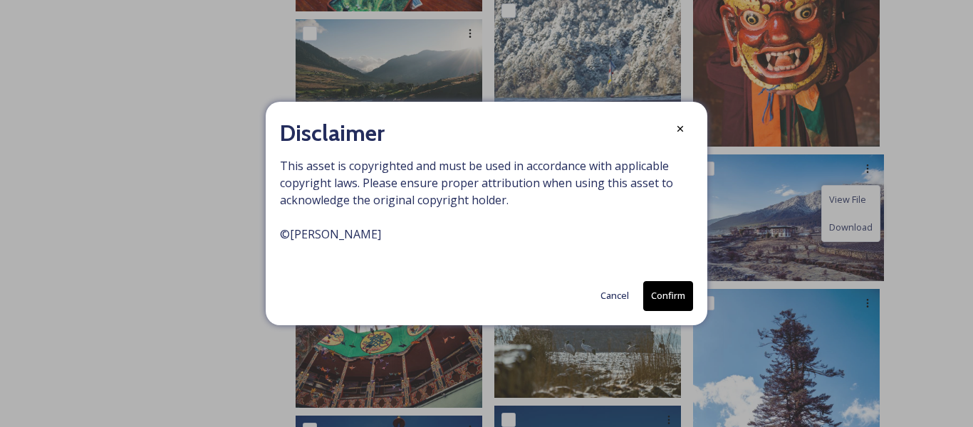
click at [669, 306] on button "Confirm" at bounding box center [668, 295] width 50 height 29
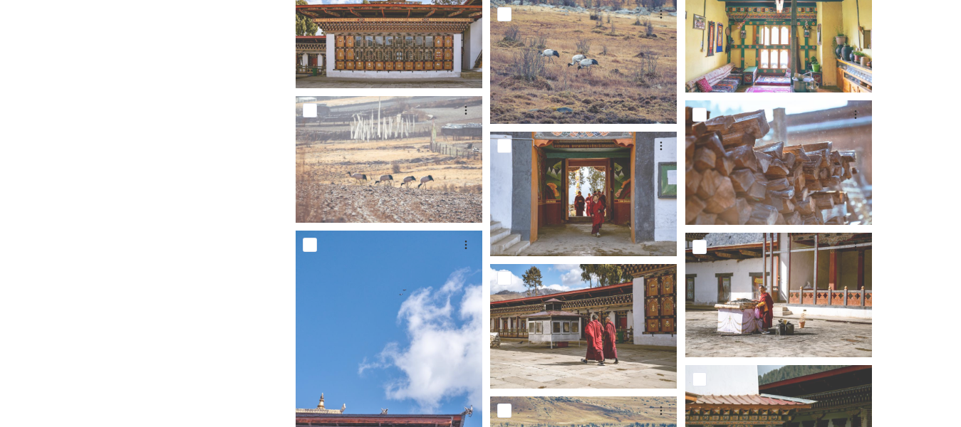
scroll to position [1536, 0]
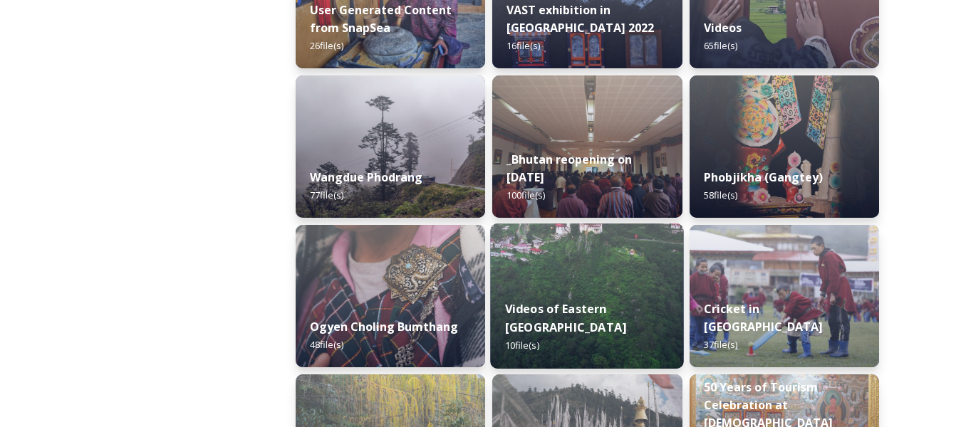
scroll to position [2073, 0]
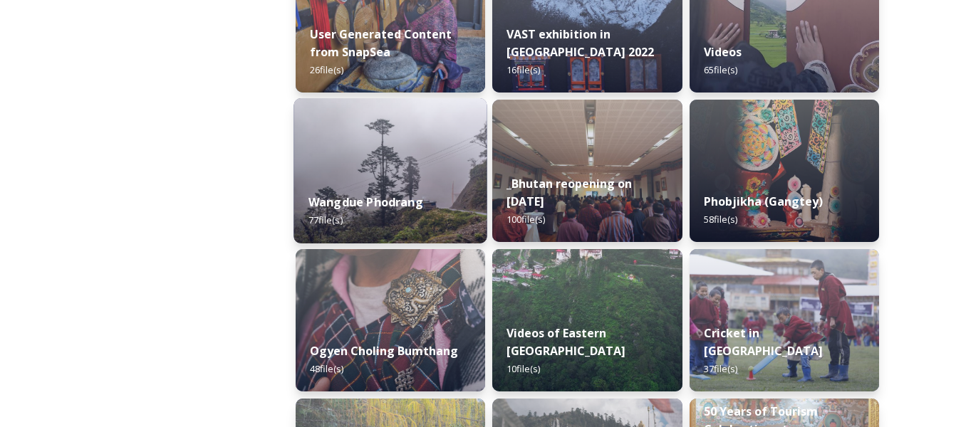
click at [359, 152] on img at bounding box center [390, 170] width 194 height 145
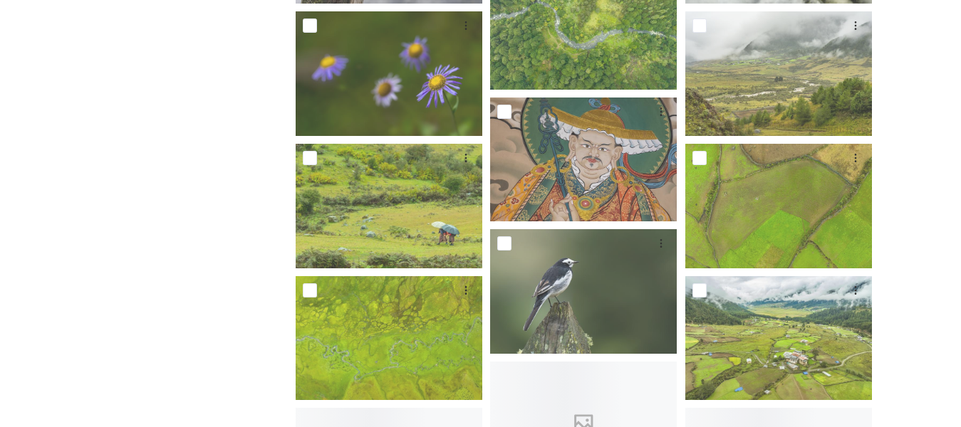
scroll to position [3205, 0]
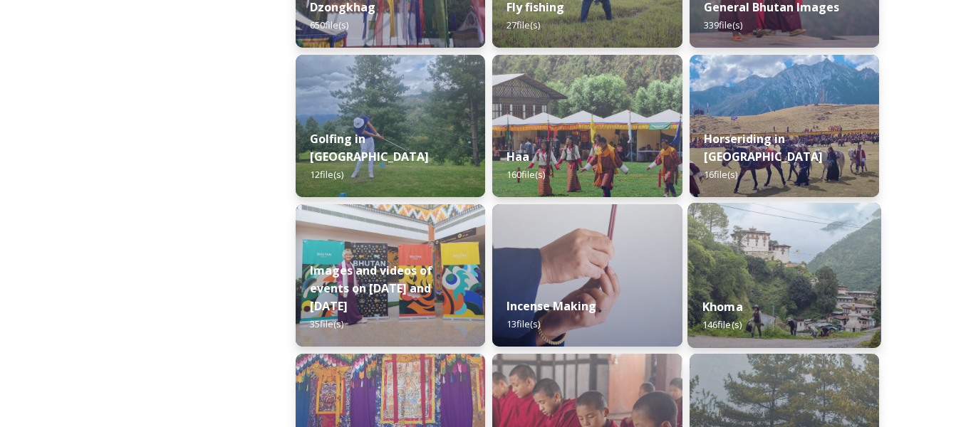
scroll to position [855, 0]
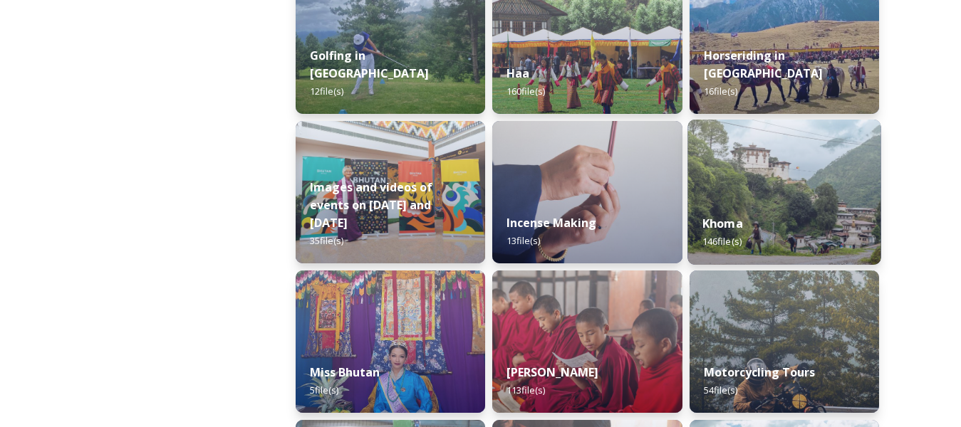
click at [799, 198] on img at bounding box center [784, 192] width 194 height 145
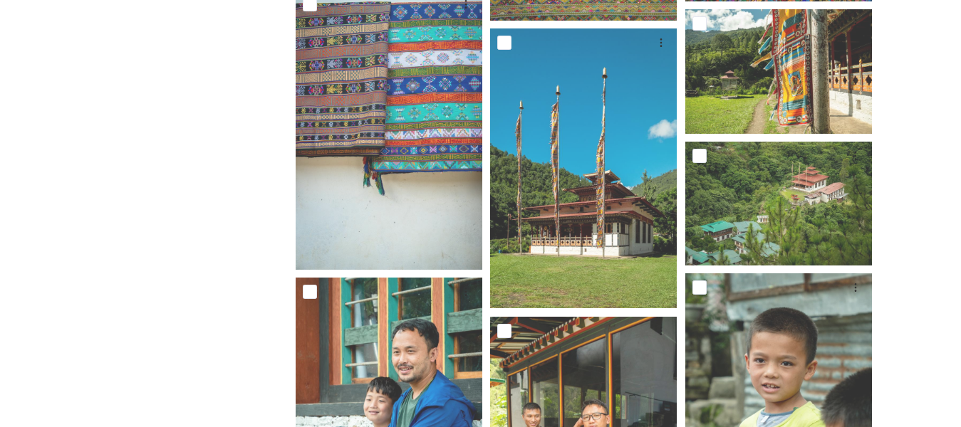
scroll to position [641, 0]
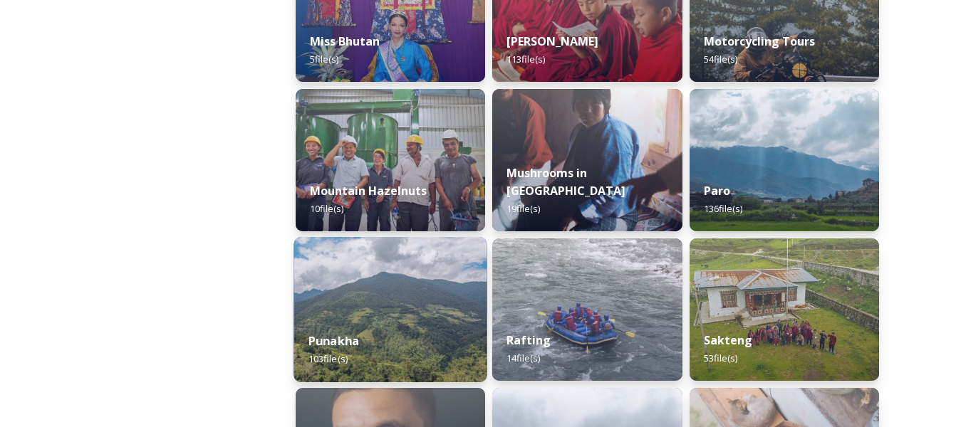
scroll to position [1211, 0]
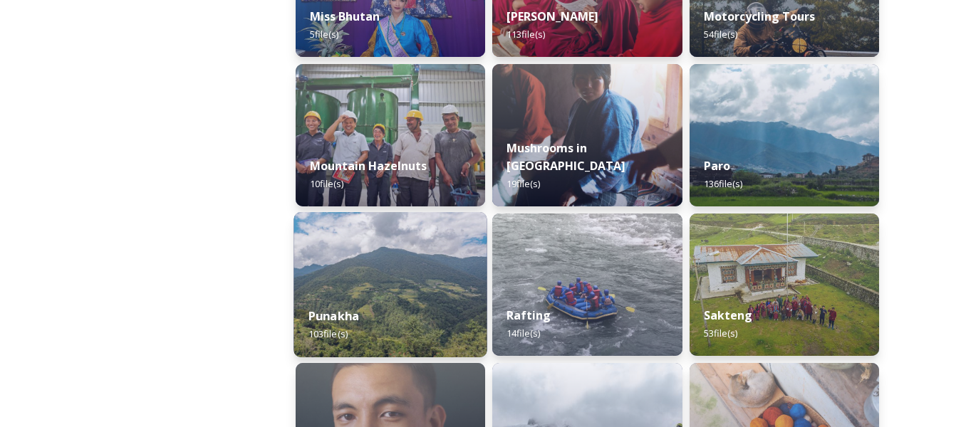
click at [338, 284] on img at bounding box center [390, 284] width 194 height 145
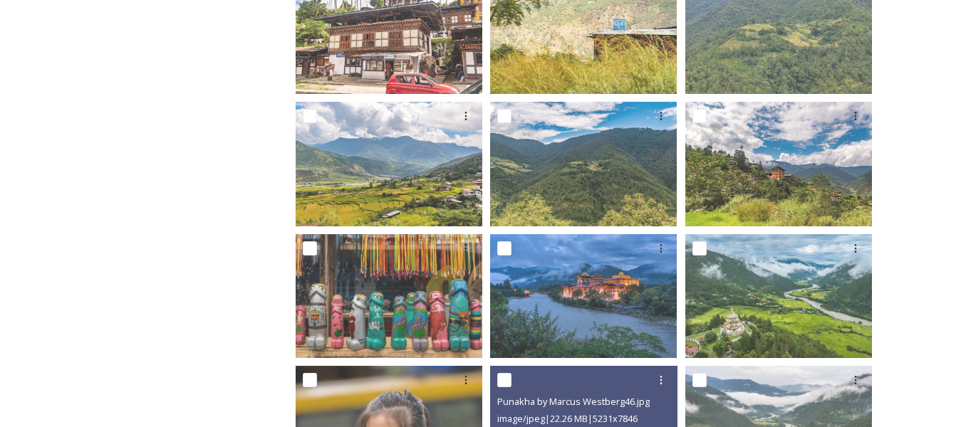
scroll to position [641, 0]
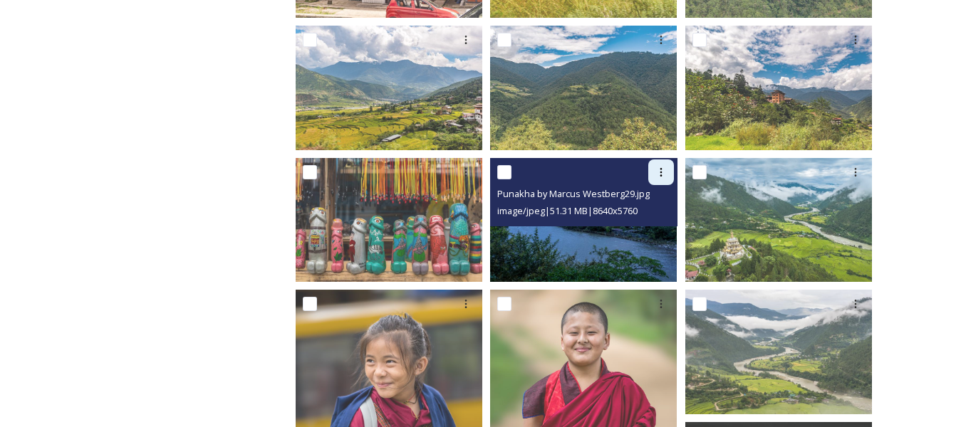
click at [665, 175] on icon at bounding box center [660, 172] width 11 height 11
click at [638, 231] on span "Download" at bounding box center [644, 231] width 43 height 14
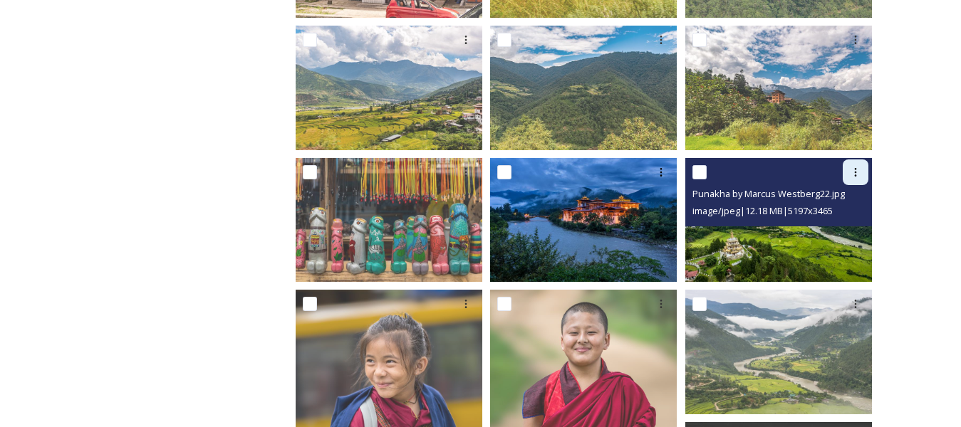
click at [858, 172] on icon at bounding box center [855, 172] width 11 height 11
click at [826, 229] on span "Download" at bounding box center [838, 231] width 43 height 14
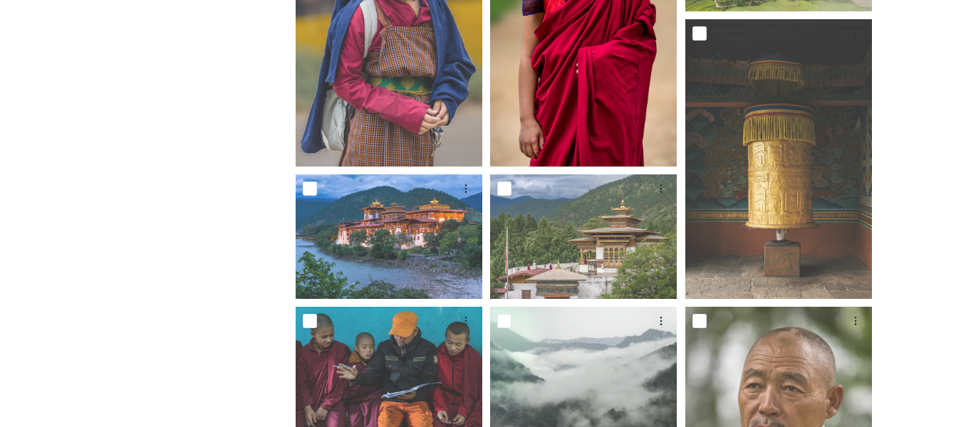
scroll to position [1068, 0]
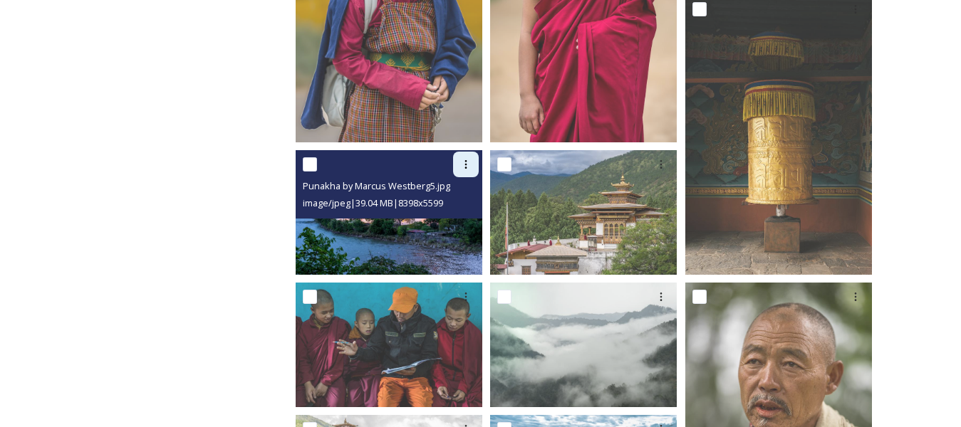
click at [469, 168] on icon at bounding box center [465, 164] width 11 height 11
click at [457, 226] on span "Download" at bounding box center [448, 224] width 43 height 14
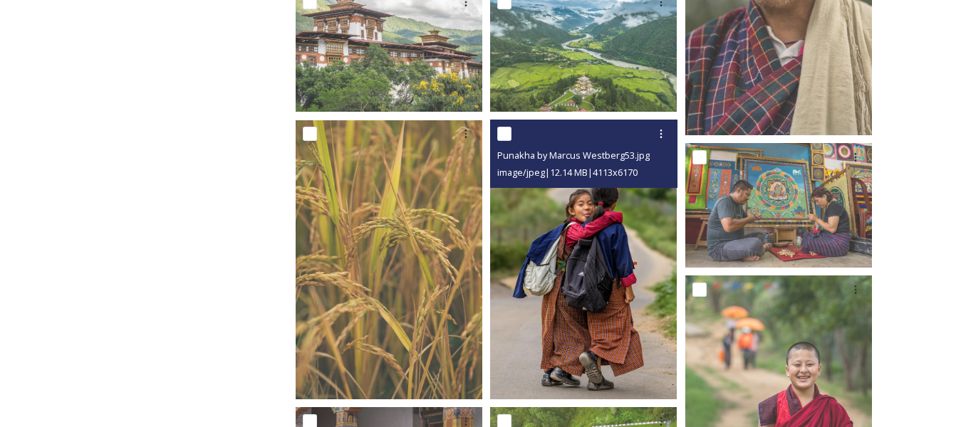
scroll to position [1425, 0]
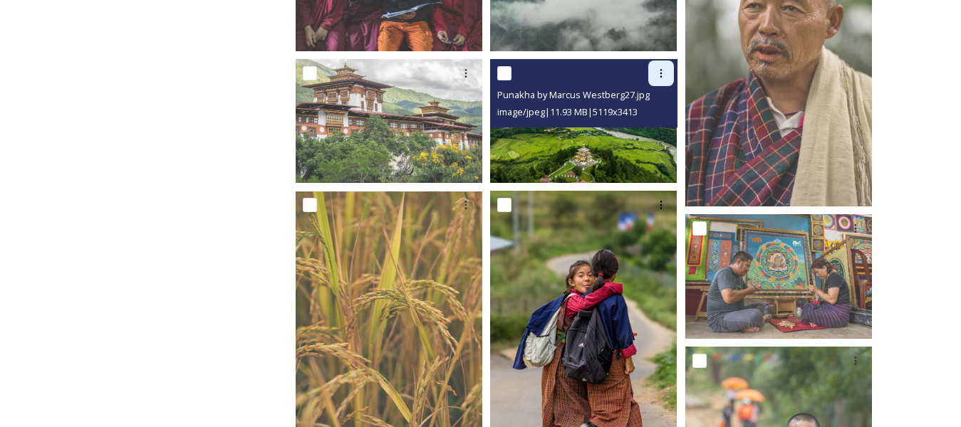
click at [660, 69] on icon at bounding box center [661, 73] width 2 height 9
click at [640, 127] on span "Download" at bounding box center [644, 132] width 43 height 14
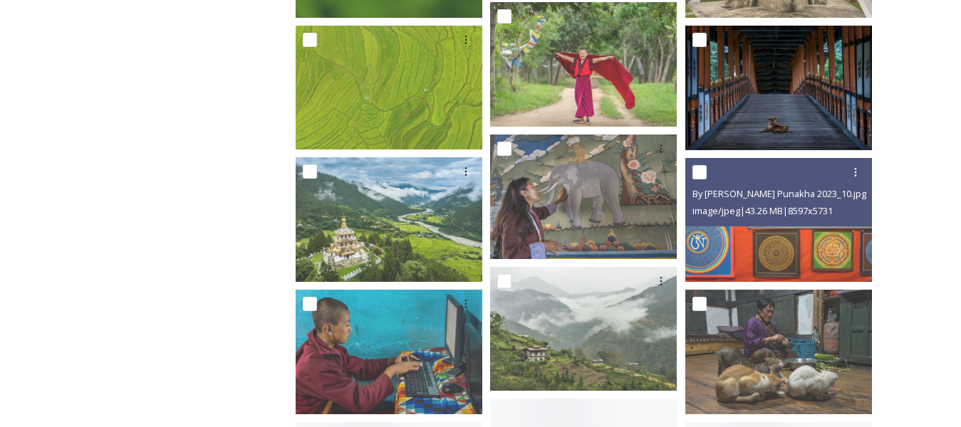
scroll to position [2636, 0]
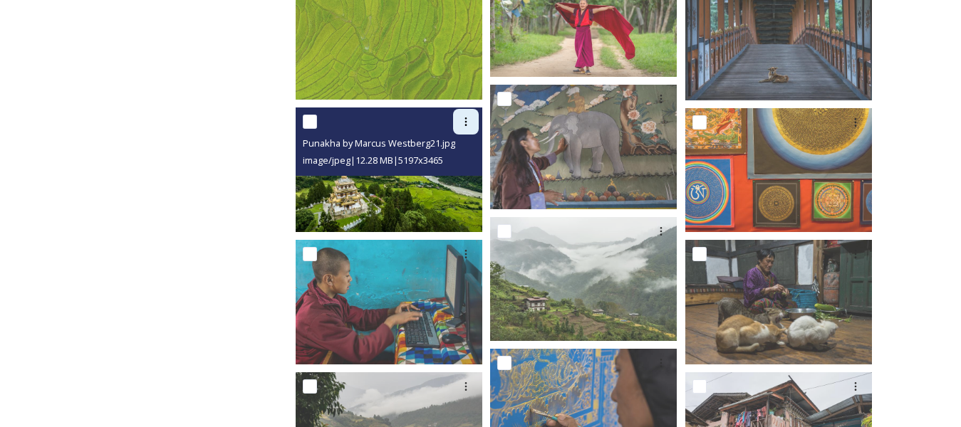
click at [459, 123] on div at bounding box center [466, 122] width 26 height 26
click at [437, 184] on span "Download" at bounding box center [448, 182] width 43 height 14
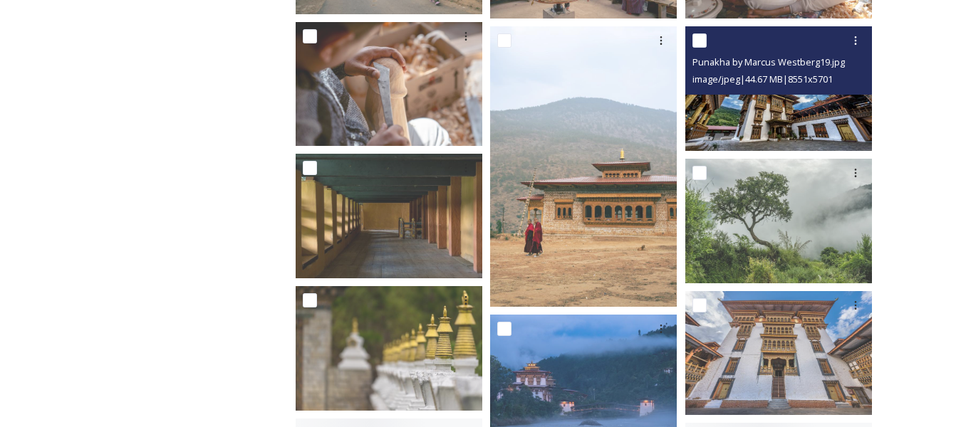
scroll to position [3775, 0]
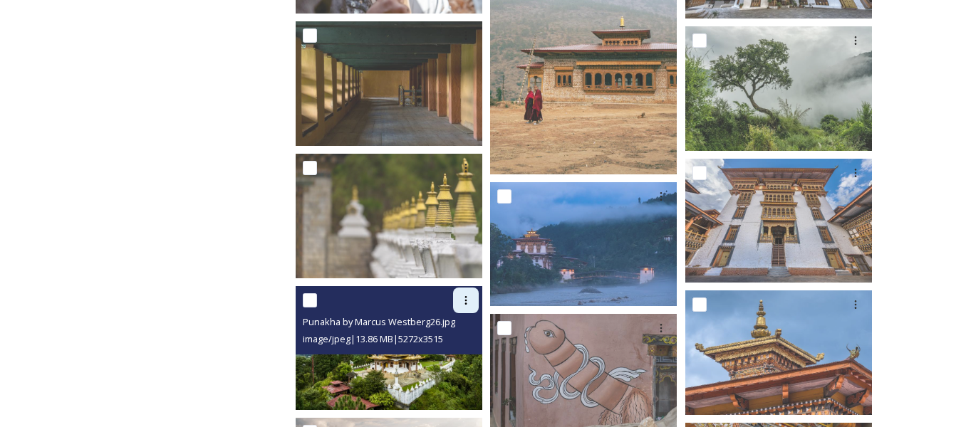
click at [463, 303] on icon at bounding box center [465, 300] width 11 height 11
click at [445, 357] on span "Download" at bounding box center [448, 360] width 43 height 14
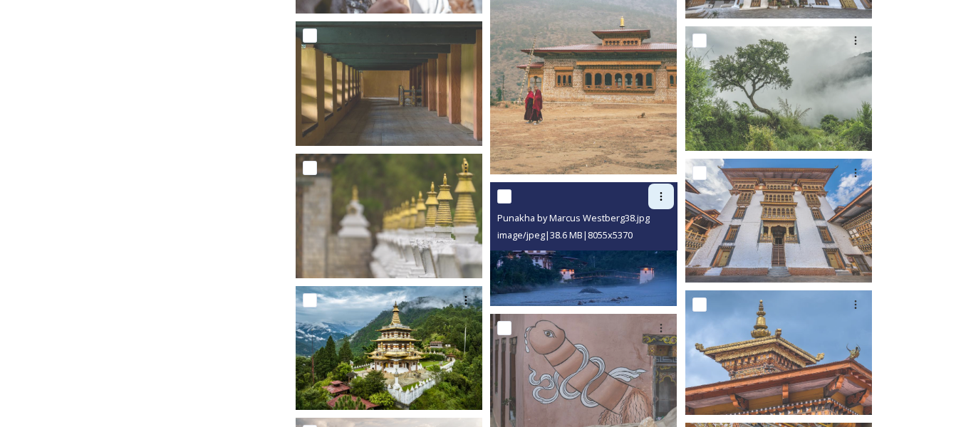
click at [656, 198] on icon at bounding box center [660, 196] width 11 height 11
click at [623, 251] on span "Download" at bounding box center [644, 256] width 43 height 14
click at [665, 197] on icon at bounding box center [660, 196] width 11 height 11
click at [638, 258] on span "Download" at bounding box center [644, 256] width 43 height 14
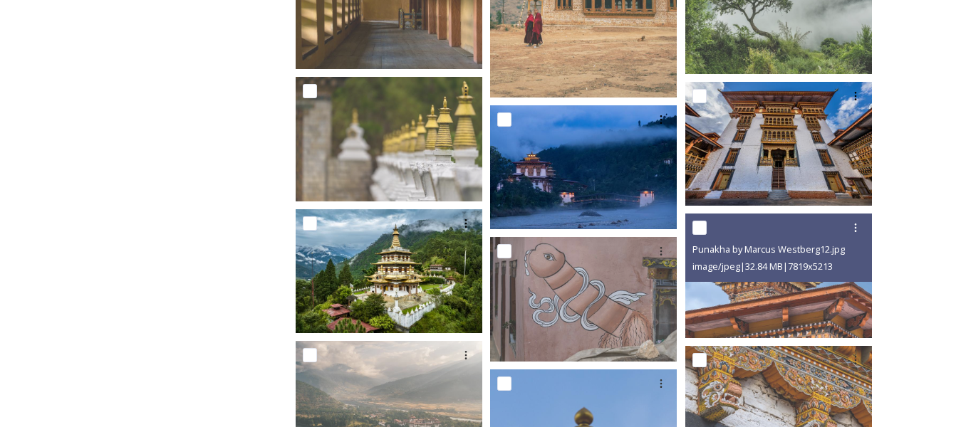
scroll to position [3989, 0]
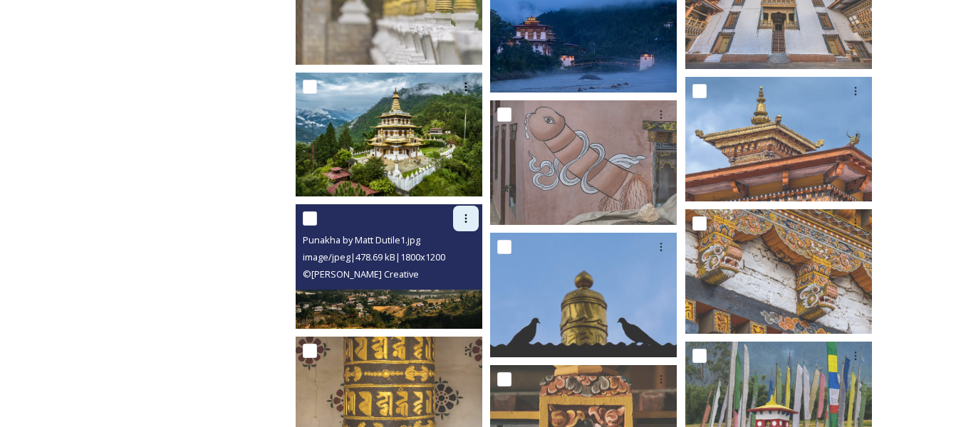
click at [468, 220] on icon at bounding box center [465, 218] width 11 height 11
click at [462, 279] on span "Download" at bounding box center [448, 278] width 43 height 14
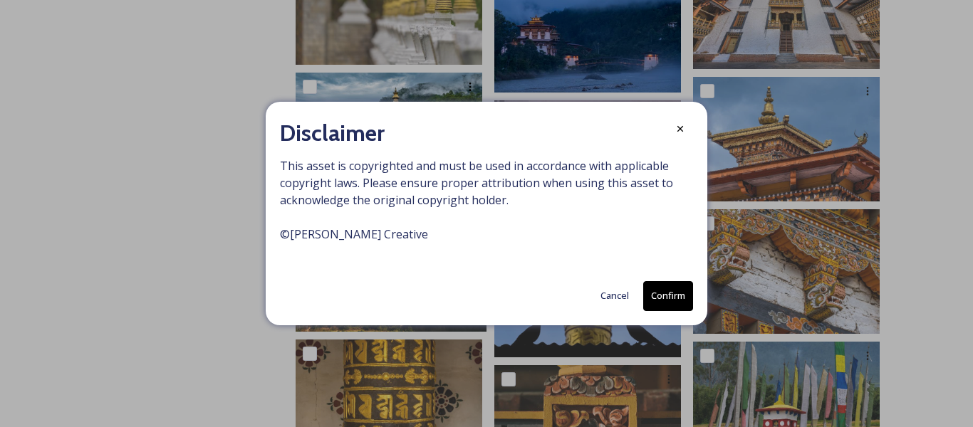
click at [650, 292] on button "Confirm" at bounding box center [668, 295] width 50 height 29
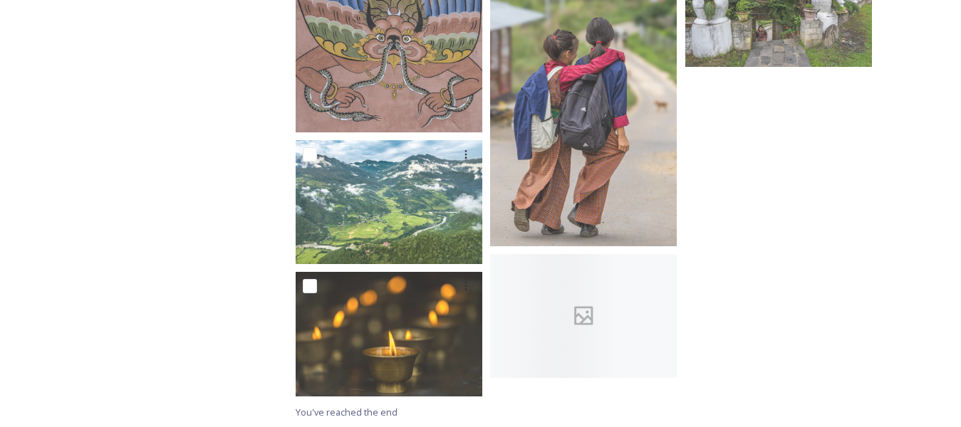
scroll to position [5470, 0]
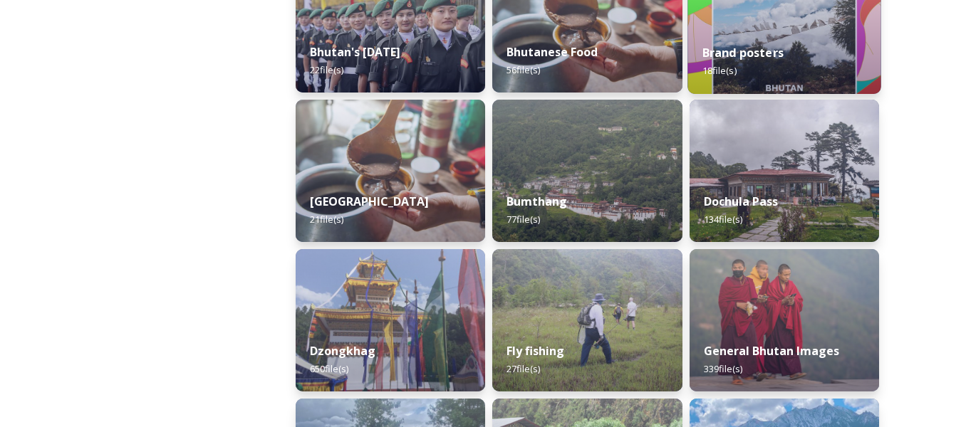
scroll to position [499, 0]
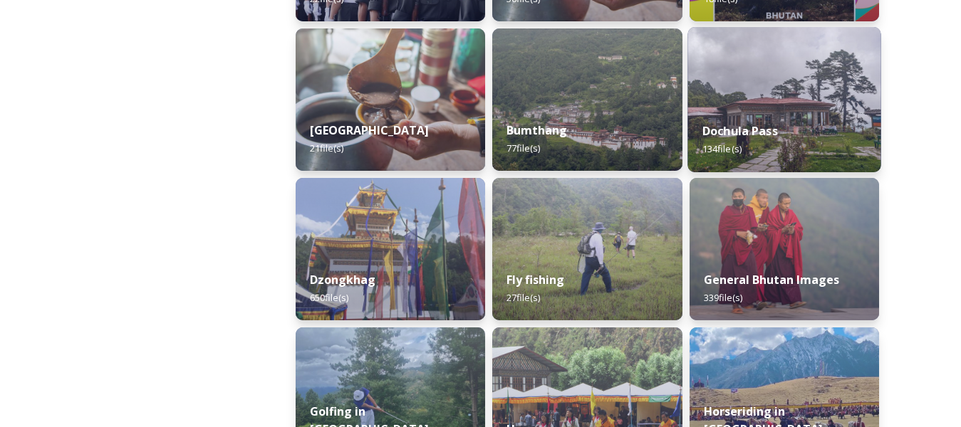
click at [755, 97] on img at bounding box center [784, 99] width 194 height 145
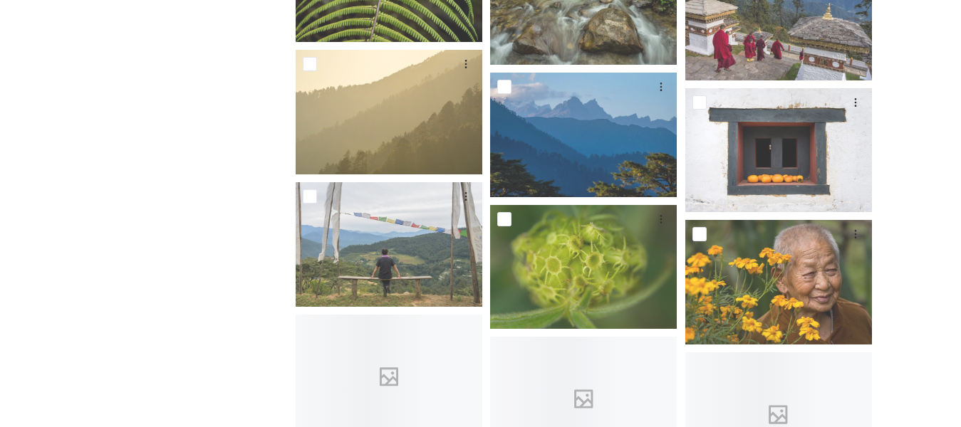
scroll to position [2921, 0]
